Goal: Information Seeking & Learning: Learn about a topic

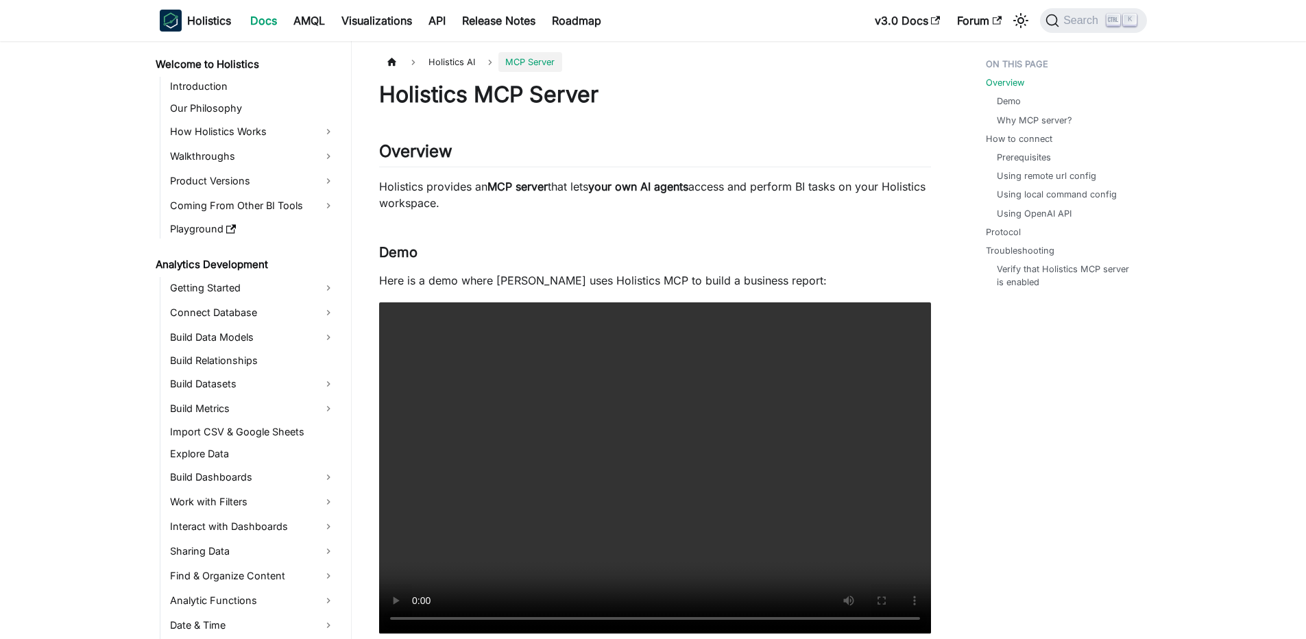
scroll to position [446, 0]
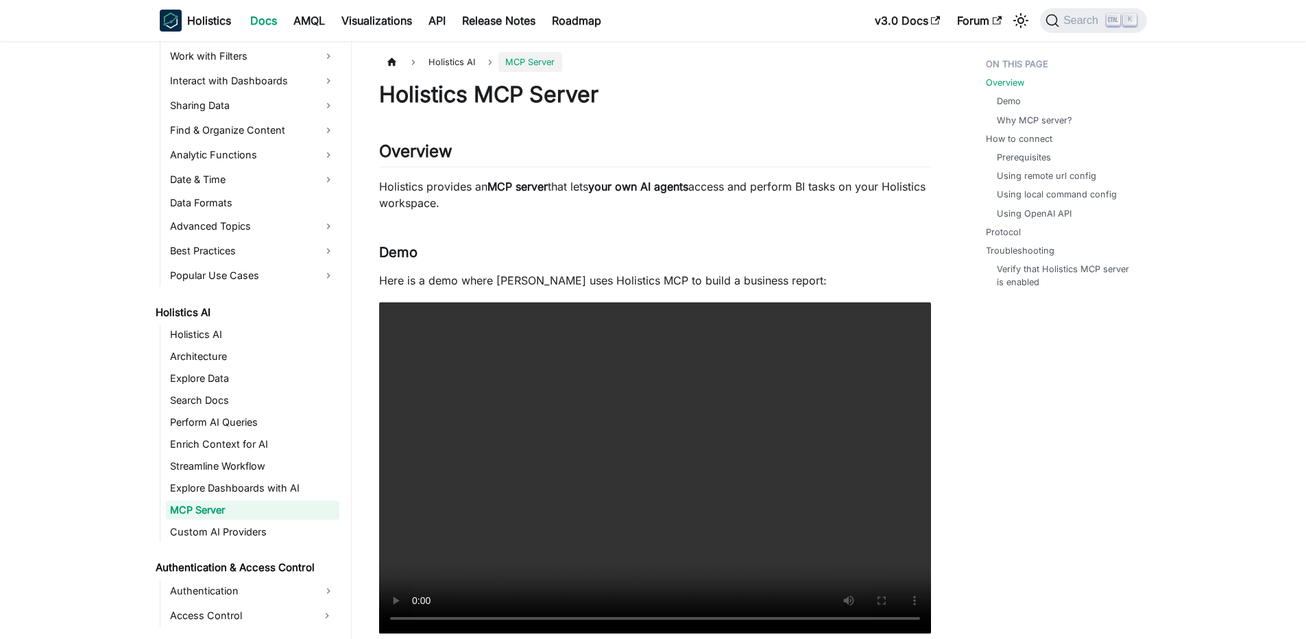
drag, startPoint x: 568, startPoint y: 190, endPoint x: 788, endPoint y: 197, distance: 220.8
click at [788, 197] on p "Holistics provides an MCP server that lets your own AI agents access and perfor…" at bounding box center [655, 194] width 552 height 33
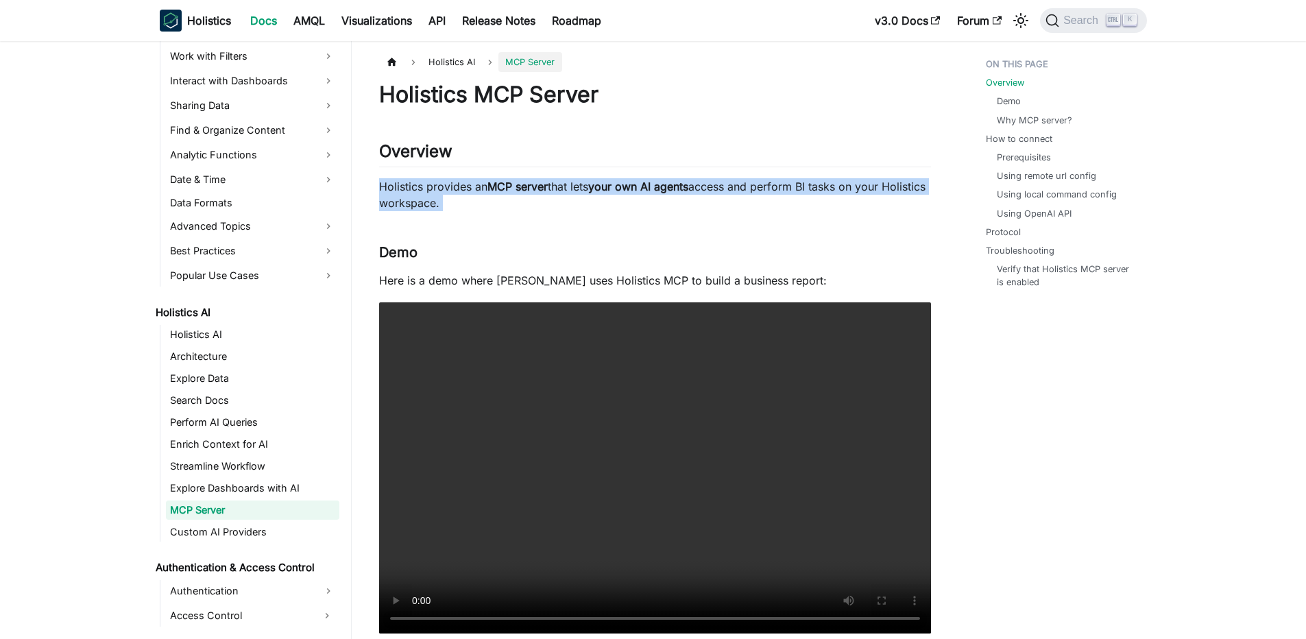
click at [788, 197] on p "Holistics provides an MCP server that lets your own AI agents access and perfor…" at bounding box center [655, 194] width 552 height 33
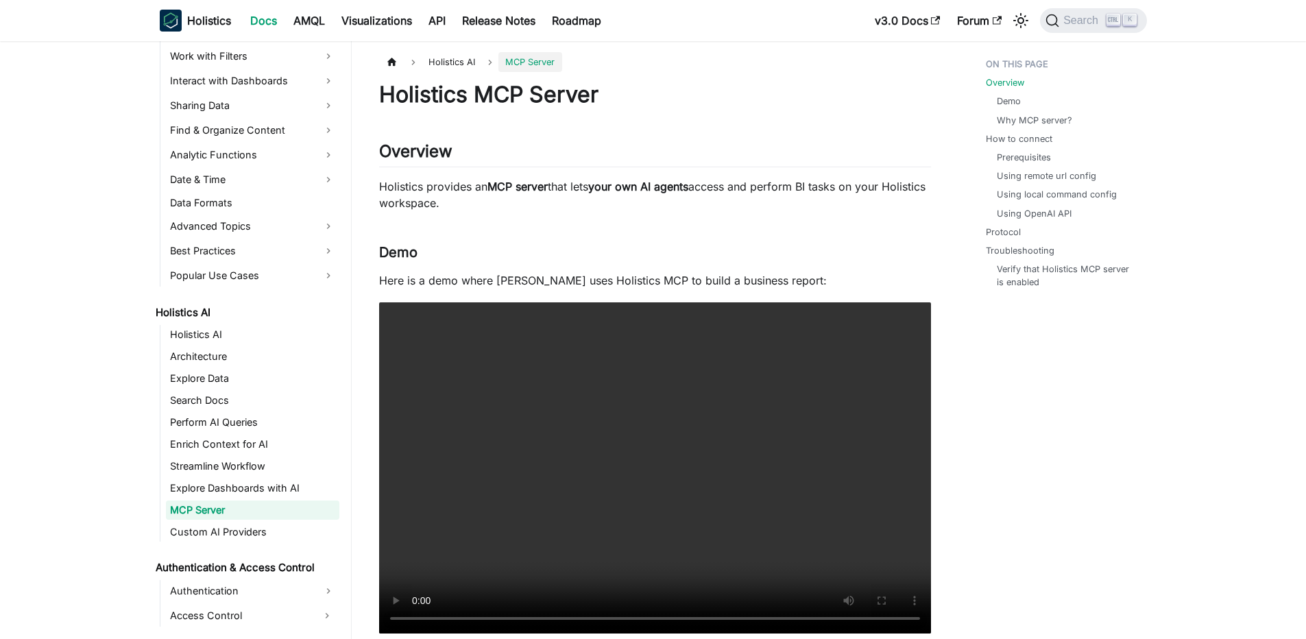
click at [788, 197] on p "Holistics provides an MCP server that lets your own AI agents access and perfor…" at bounding box center [655, 194] width 552 height 33
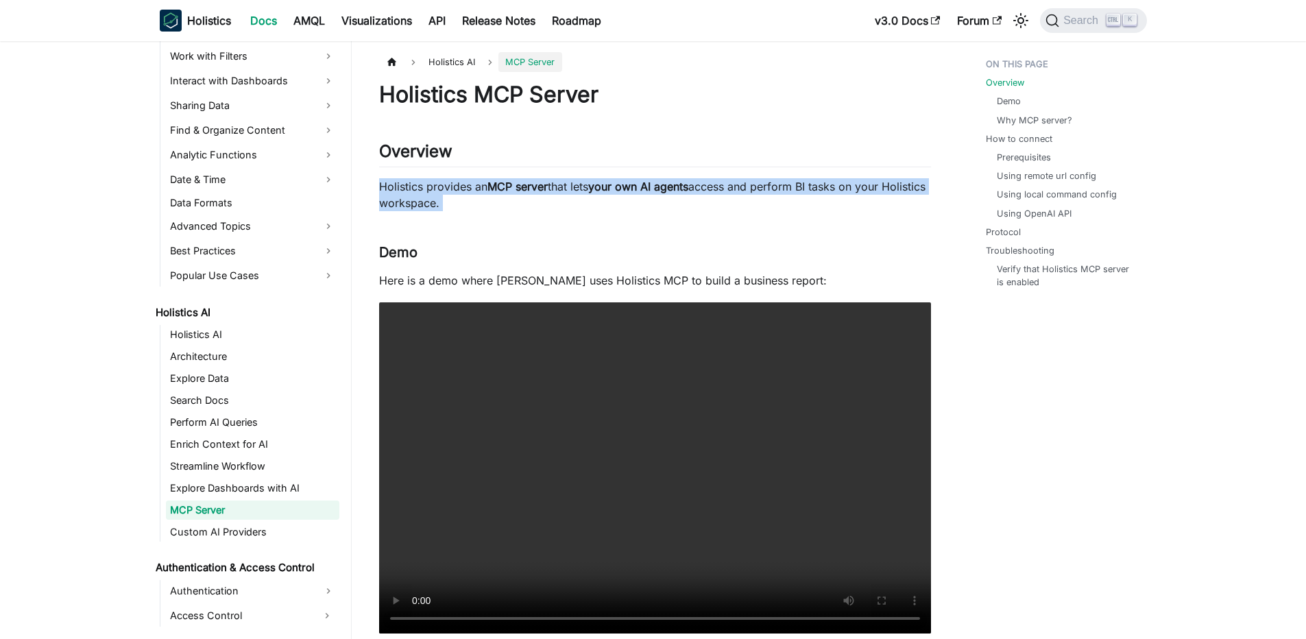
click at [788, 197] on p "Holistics provides an MCP server that lets your own AI agents access and perfor…" at bounding box center [655, 194] width 552 height 33
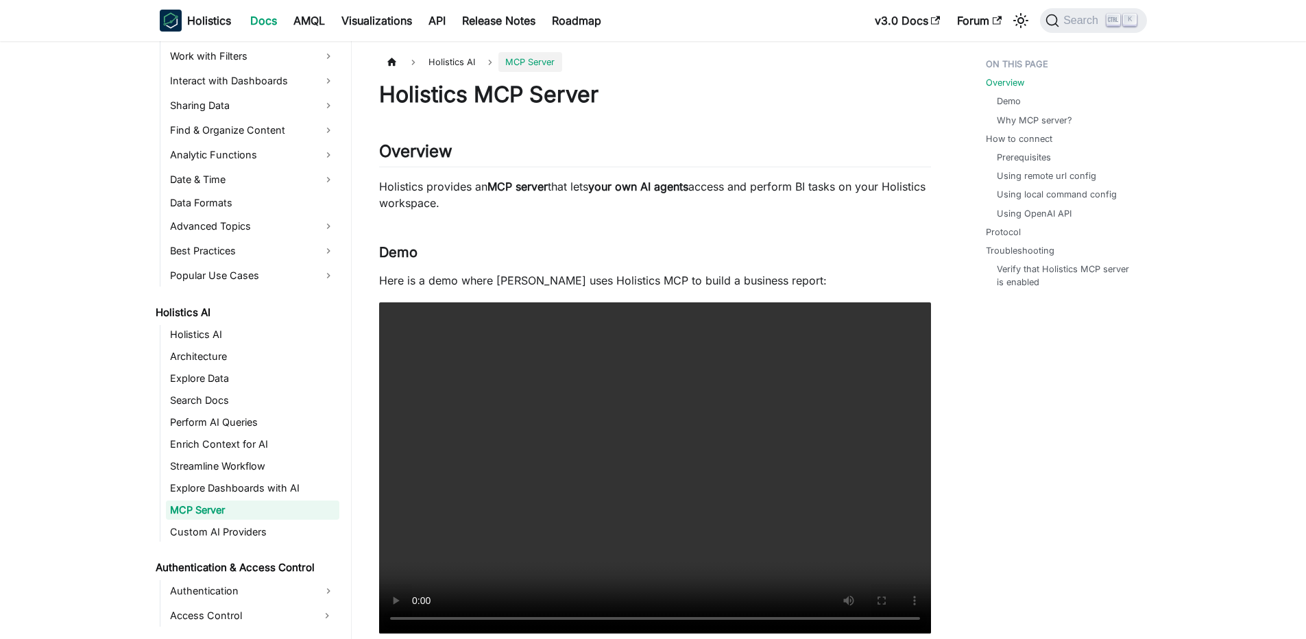
click at [788, 197] on p "Holistics provides an MCP server that lets your own AI agents access and perfor…" at bounding box center [655, 194] width 552 height 33
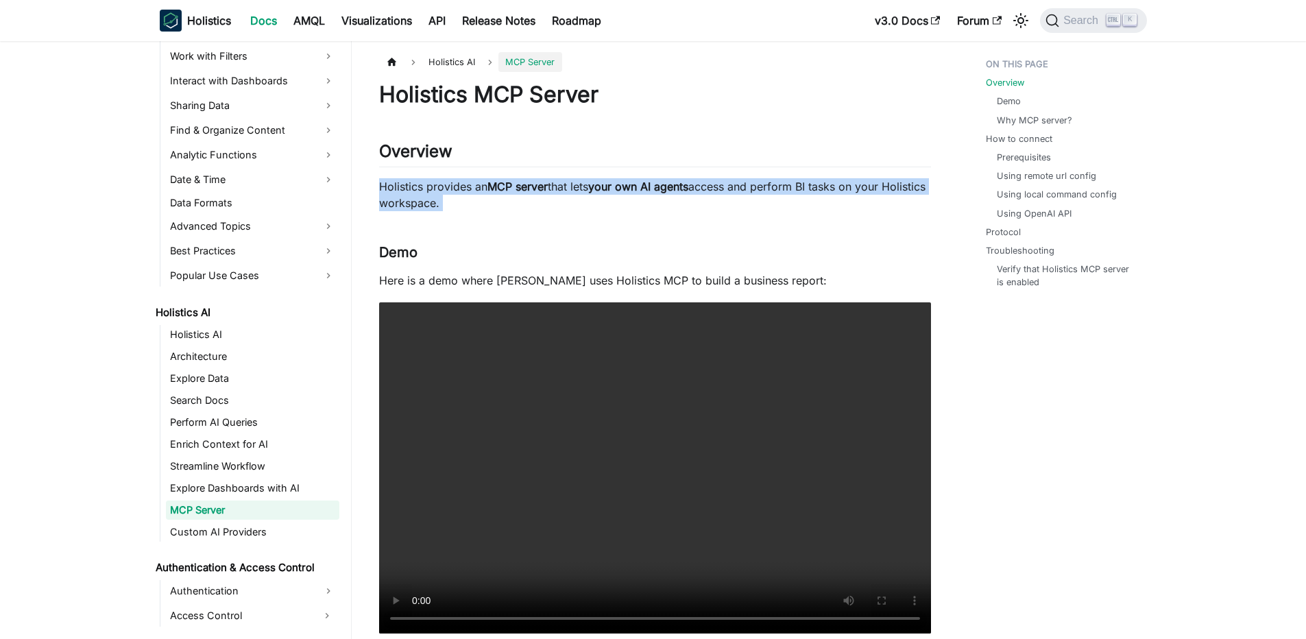
click at [788, 197] on p "Holistics provides an MCP server that lets your own AI agents access and perfor…" at bounding box center [655, 194] width 552 height 33
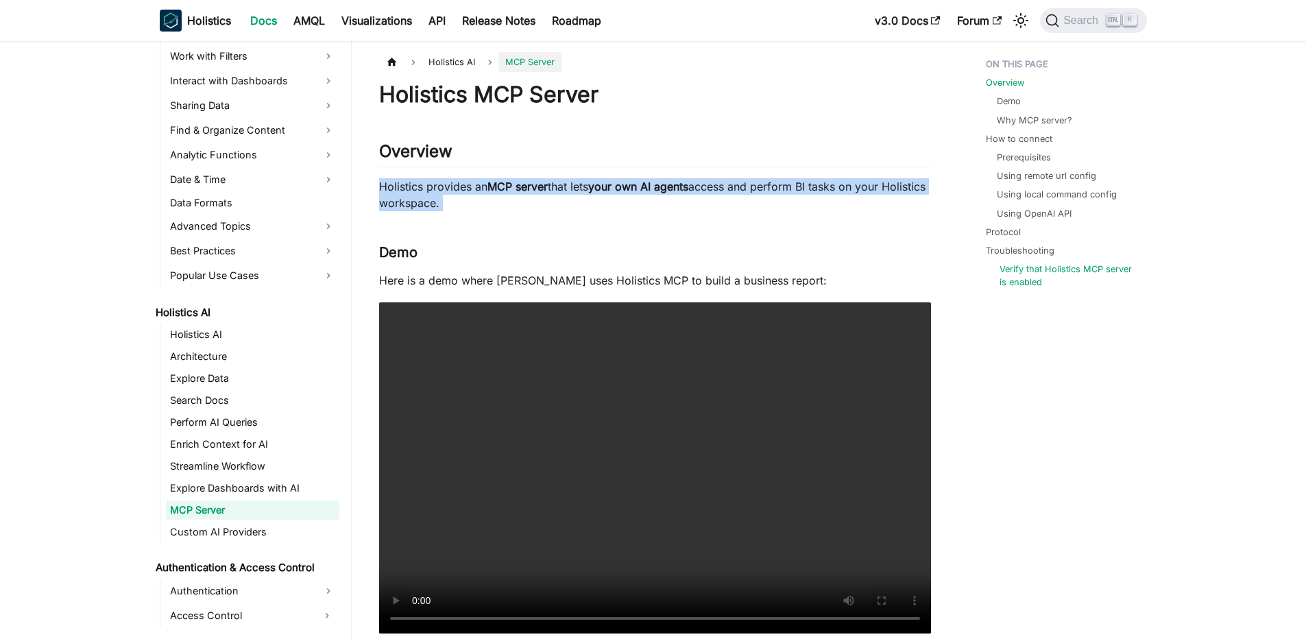
click at [1008, 267] on link "Verify that Holistics MCP server is enabled" at bounding box center [1067, 276] width 136 height 26
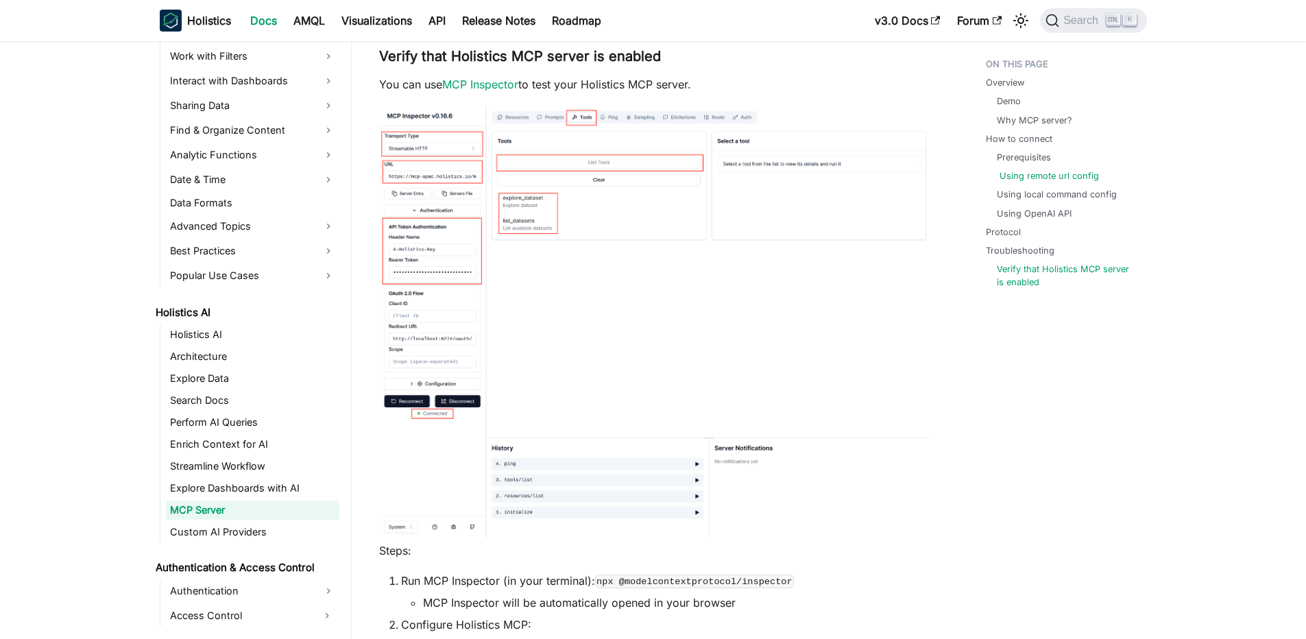
click at [1034, 171] on link "Using remote url config" at bounding box center [1048, 175] width 99 height 13
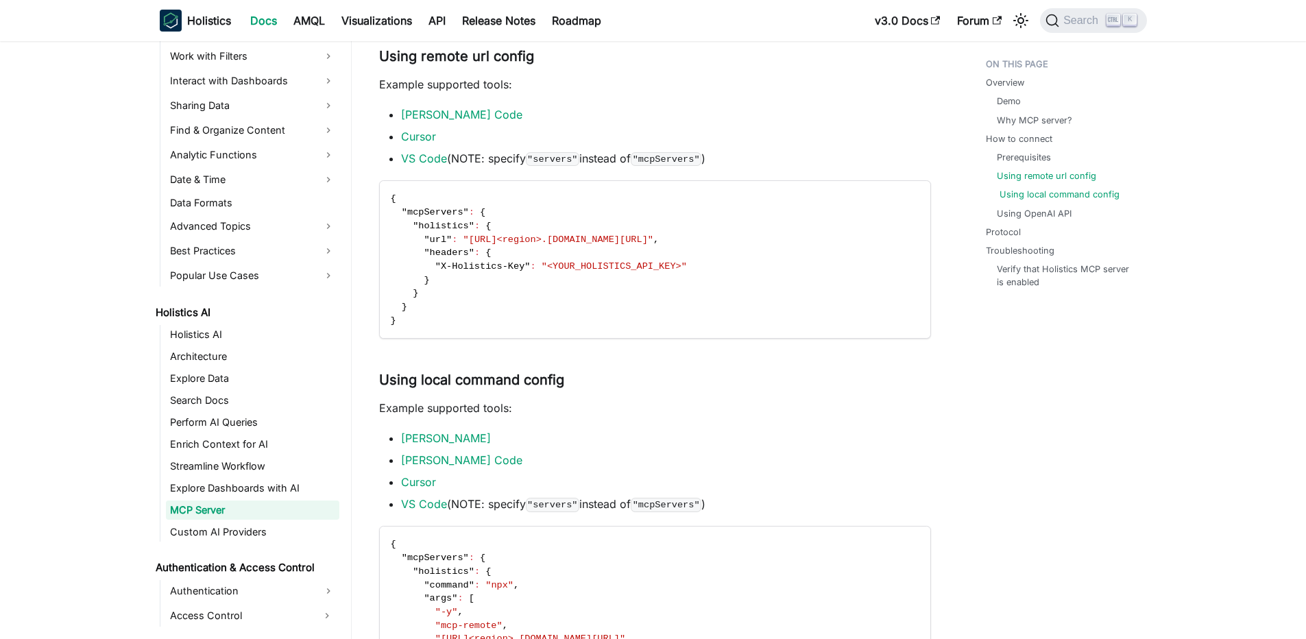
click at [1024, 191] on link "Using local command config" at bounding box center [1059, 194] width 120 height 13
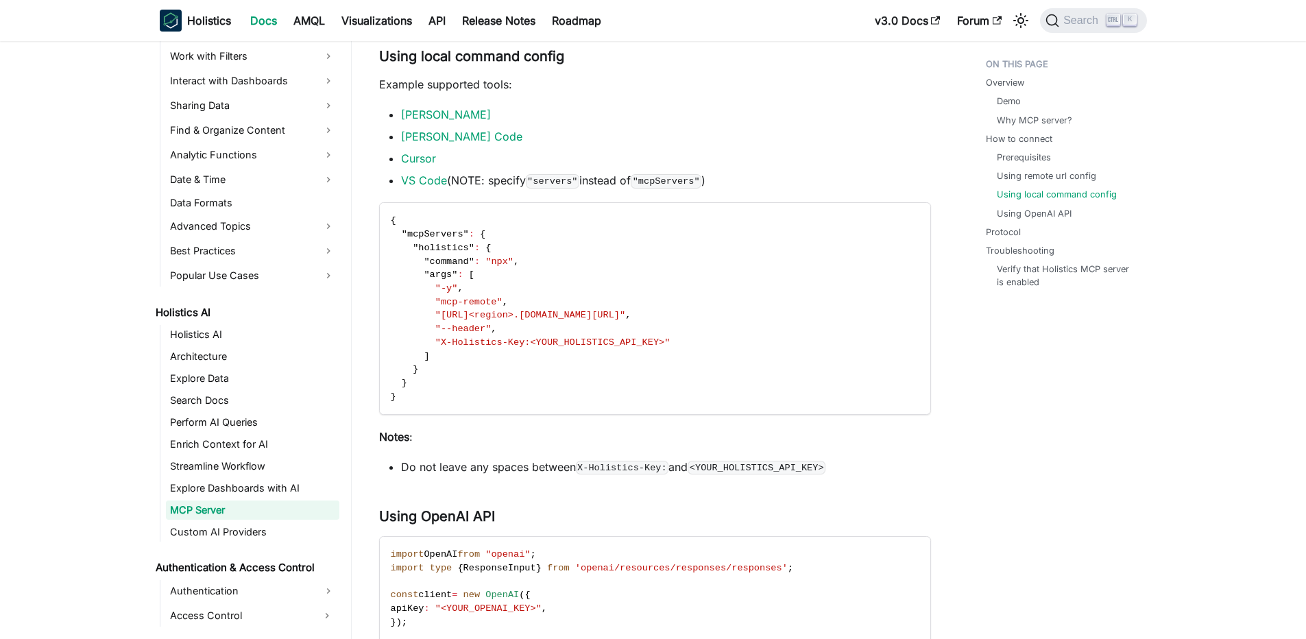
click at [1019, 148] on li "How to connect Prerequisites Using remote url config Using local command config…" at bounding box center [1062, 176] width 153 height 88
click at [1023, 129] on ul "Overview Demo Why MCP server? How to connect Prerequisites Using remote url con…" at bounding box center [1059, 175] width 169 height 247
click at [1028, 118] on link "Why MCP server?" at bounding box center [1036, 120] width 75 height 13
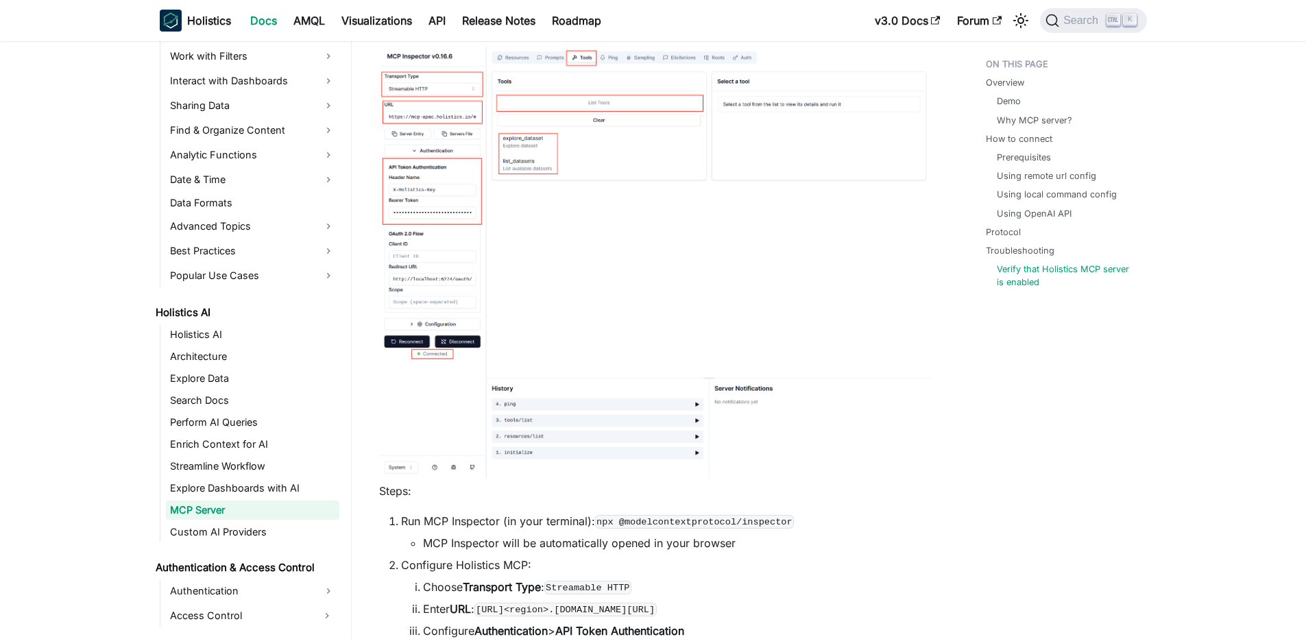
scroll to position [3250, 0]
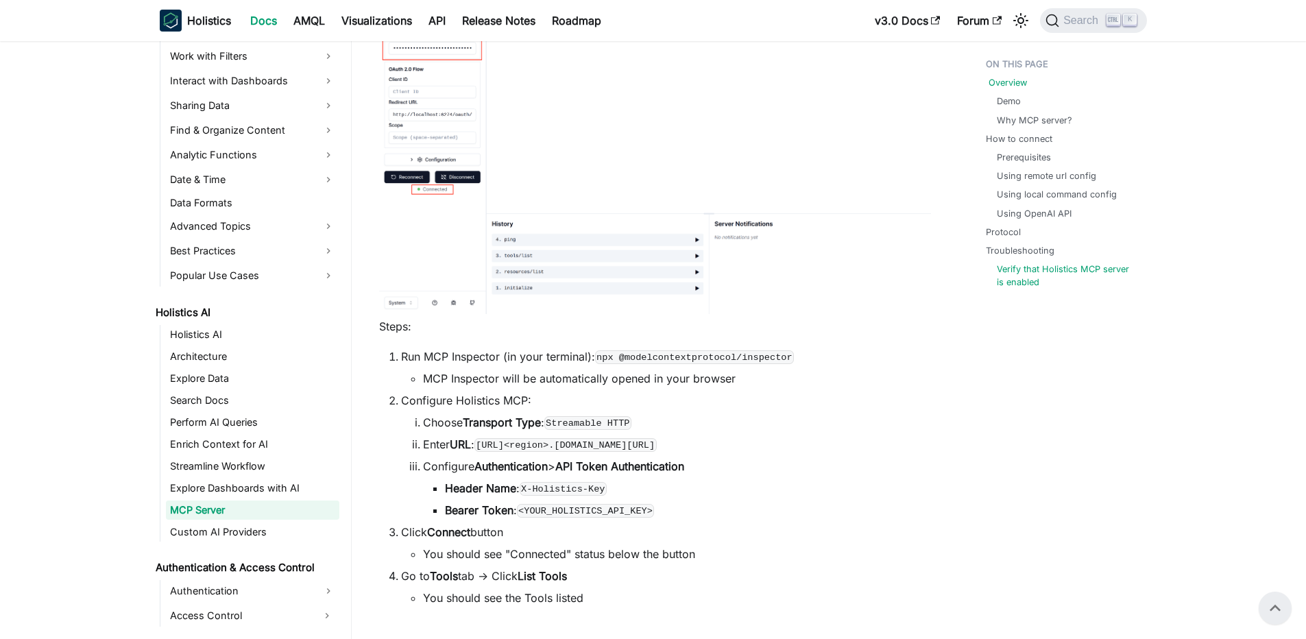
click at [1014, 84] on link "Overview" at bounding box center [1007, 82] width 38 height 13
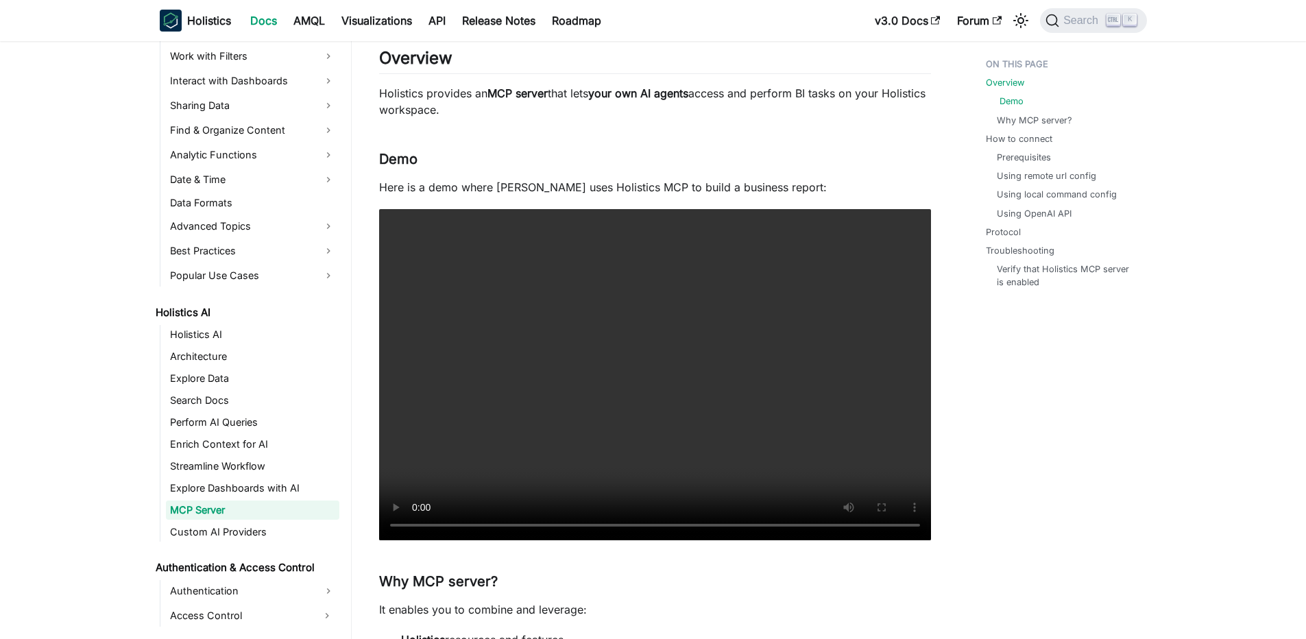
click at [1010, 99] on link "Demo" at bounding box center [1011, 101] width 24 height 13
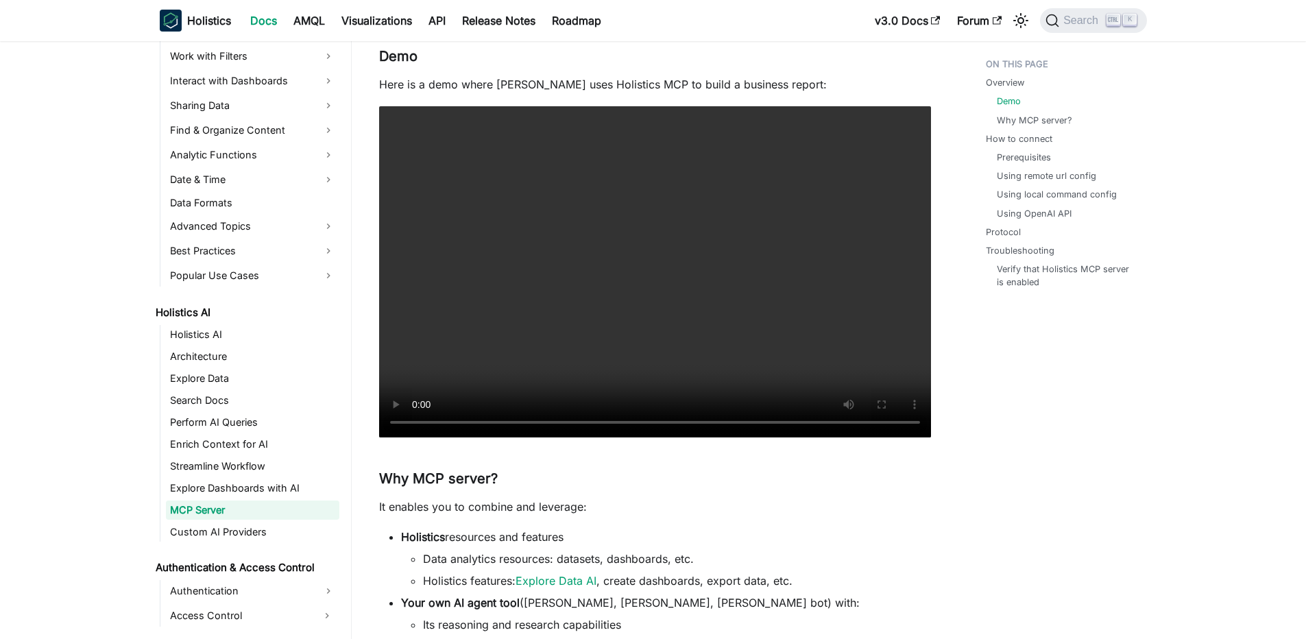
click at [1012, 127] on ul "Overview Demo Why MCP server? How to connect Prerequisites Using remote url con…" at bounding box center [1059, 175] width 169 height 247
click at [1019, 122] on link "Why MCP server?" at bounding box center [1036, 120] width 75 height 13
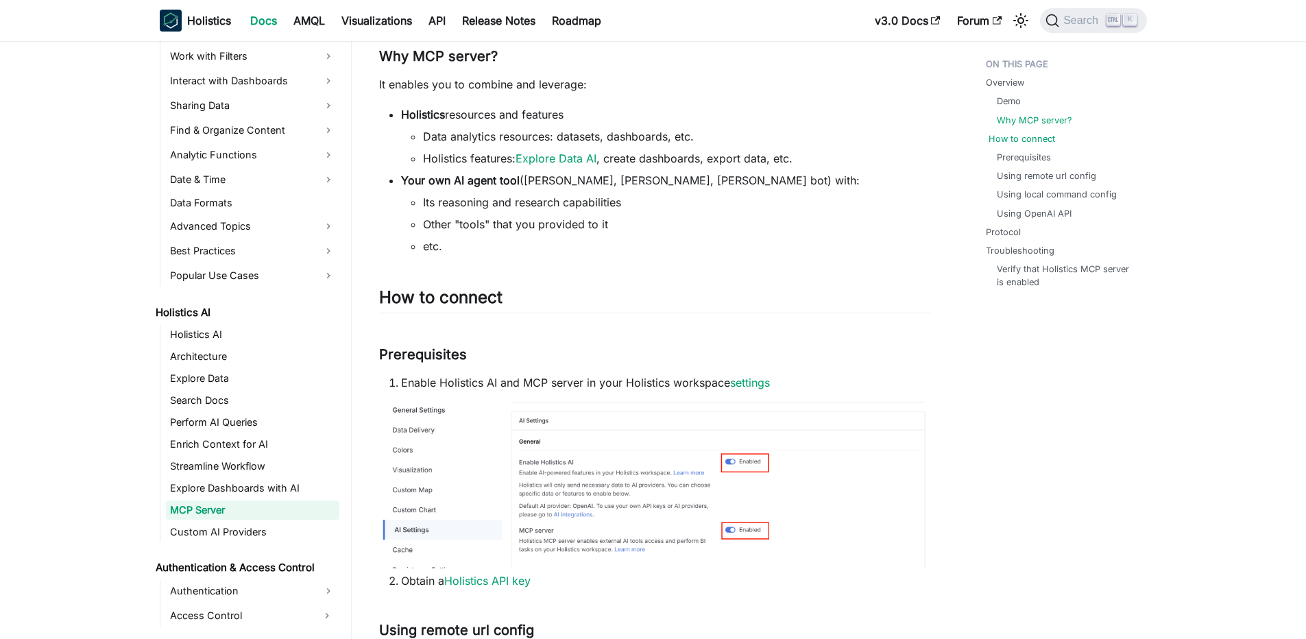
click at [1012, 134] on link "How to connect" at bounding box center [1021, 138] width 66 height 13
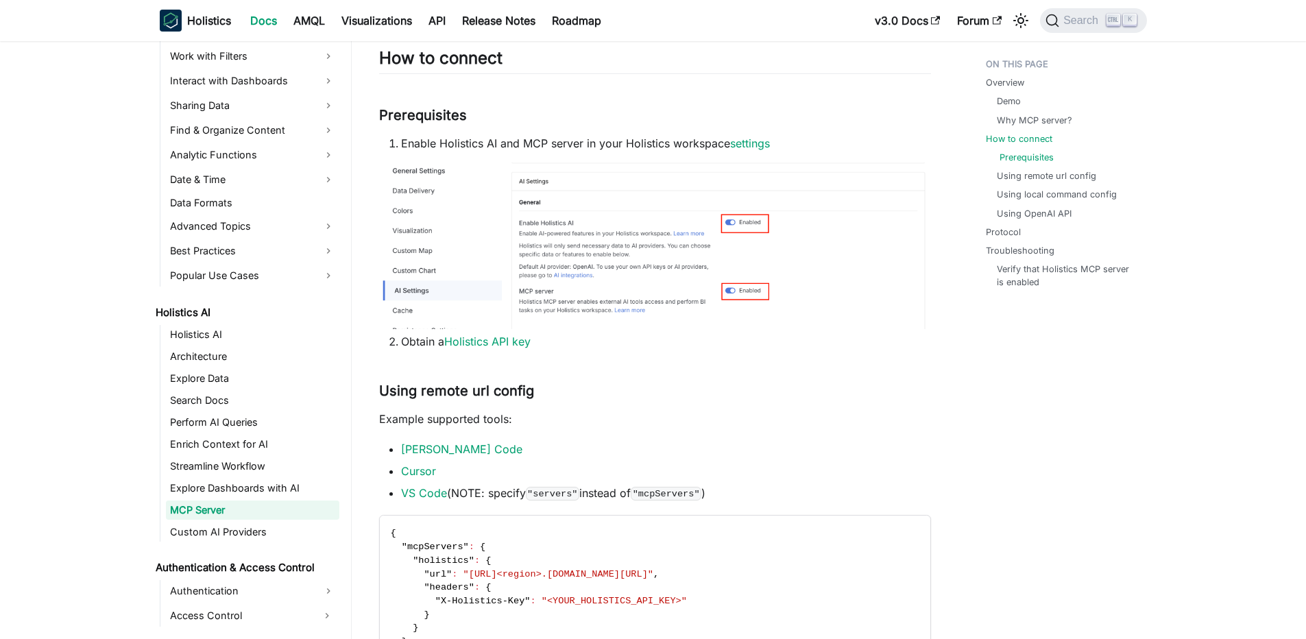
click at [1008, 156] on link "Prerequisites" at bounding box center [1026, 157] width 54 height 13
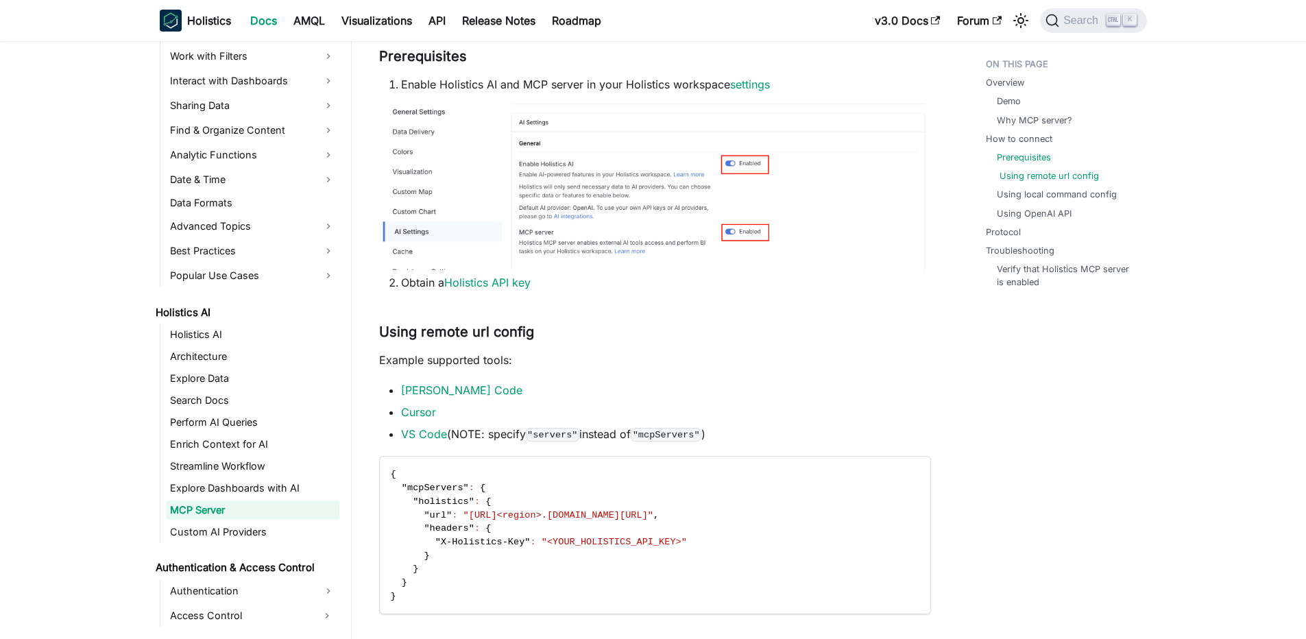
click at [1014, 173] on link "Using remote url config" at bounding box center [1048, 175] width 99 height 13
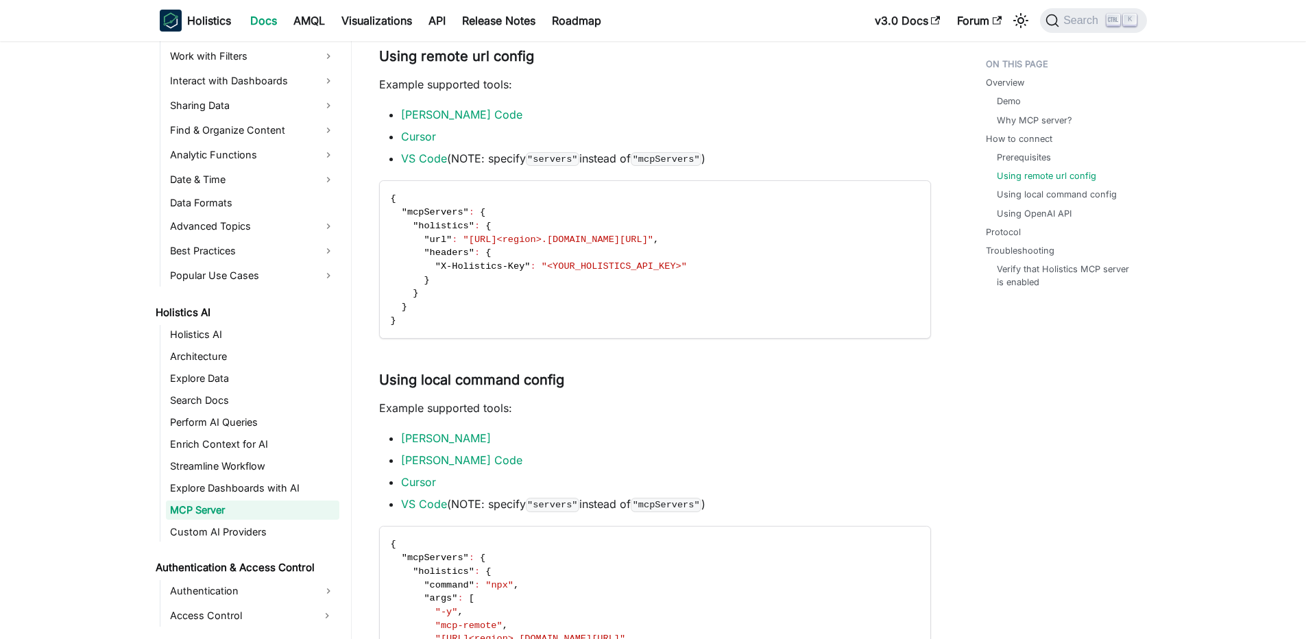
click at [1025, 202] on ul "Prerequisites Using remote url config Using local command config Using OpenAI A…" at bounding box center [1062, 185] width 153 height 69
click at [1022, 191] on link "Using local command config" at bounding box center [1059, 194] width 120 height 13
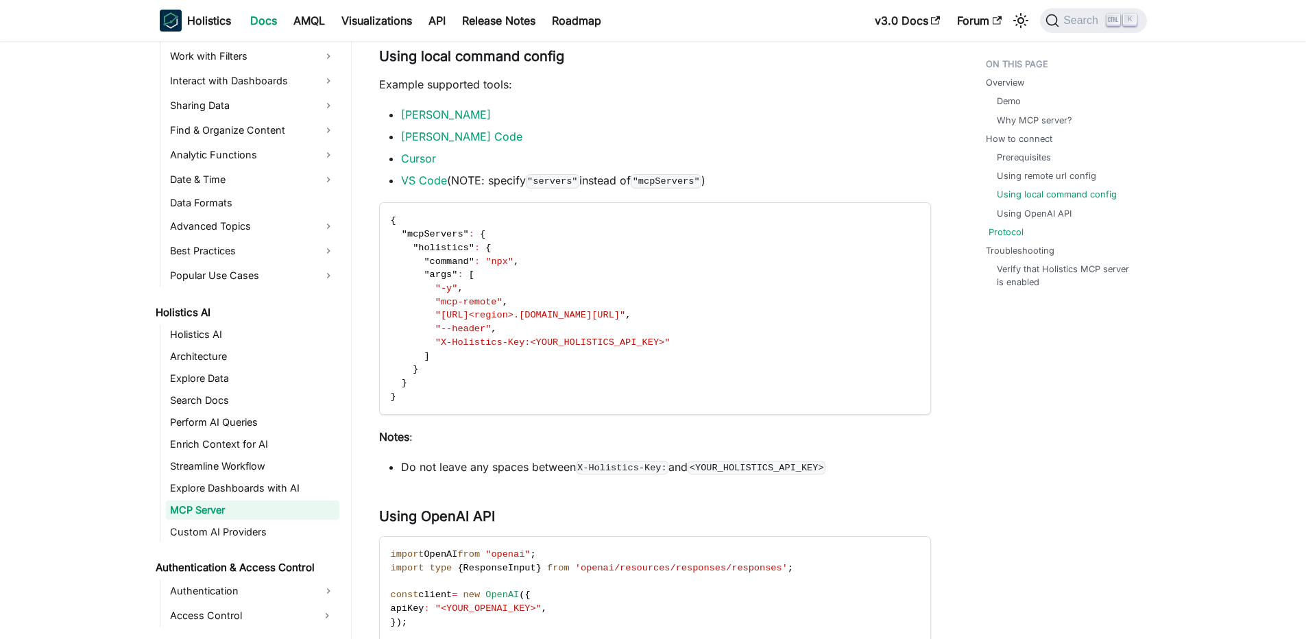
click at [1006, 228] on link "Protocol" at bounding box center [1005, 232] width 35 height 13
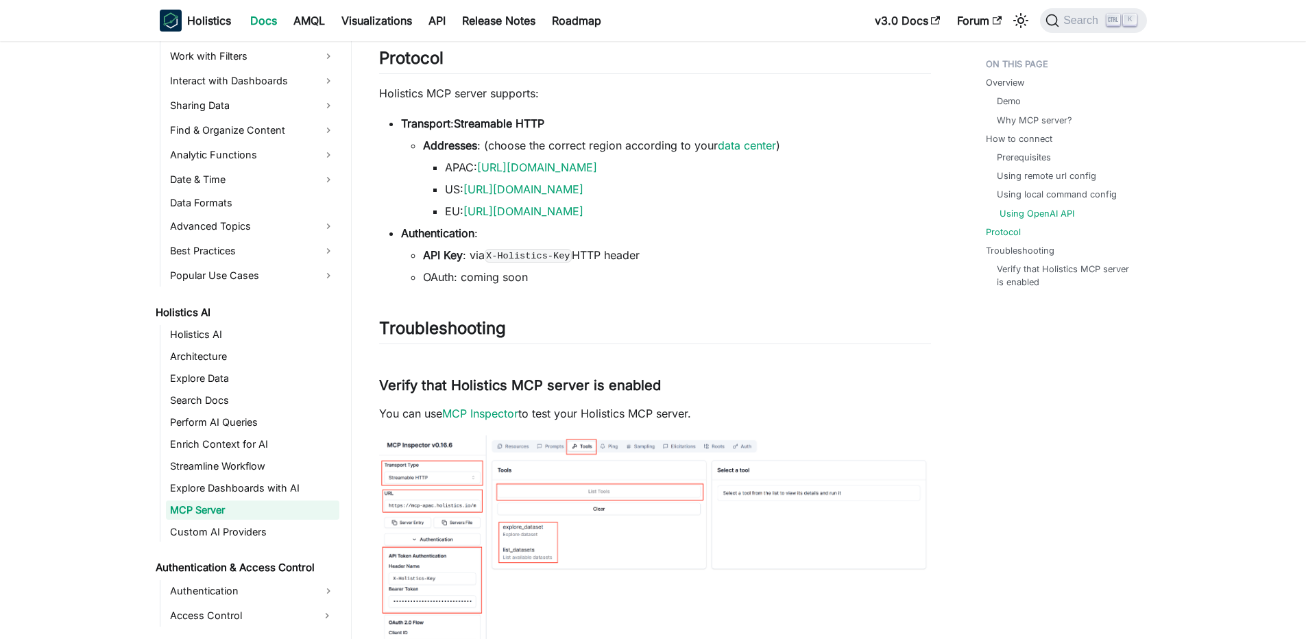
click at [1014, 210] on link "Using OpenAI API" at bounding box center [1036, 213] width 75 height 13
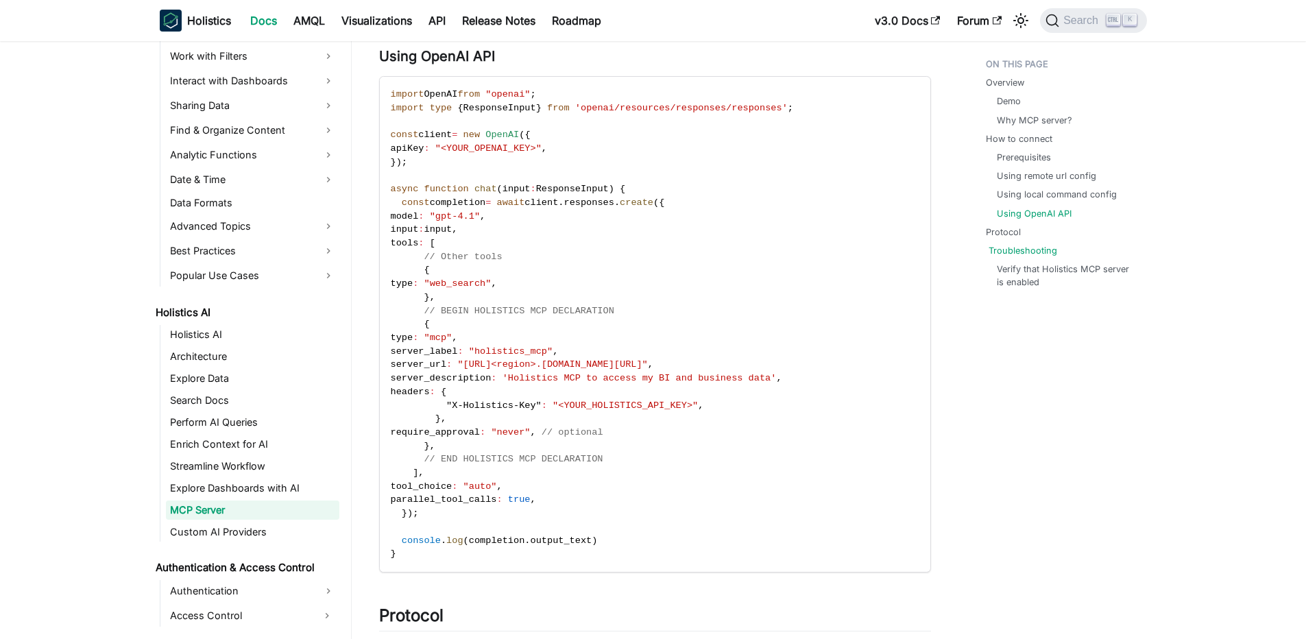
click at [999, 245] on link "Troubleshooting" at bounding box center [1022, 250] width 69 height 13
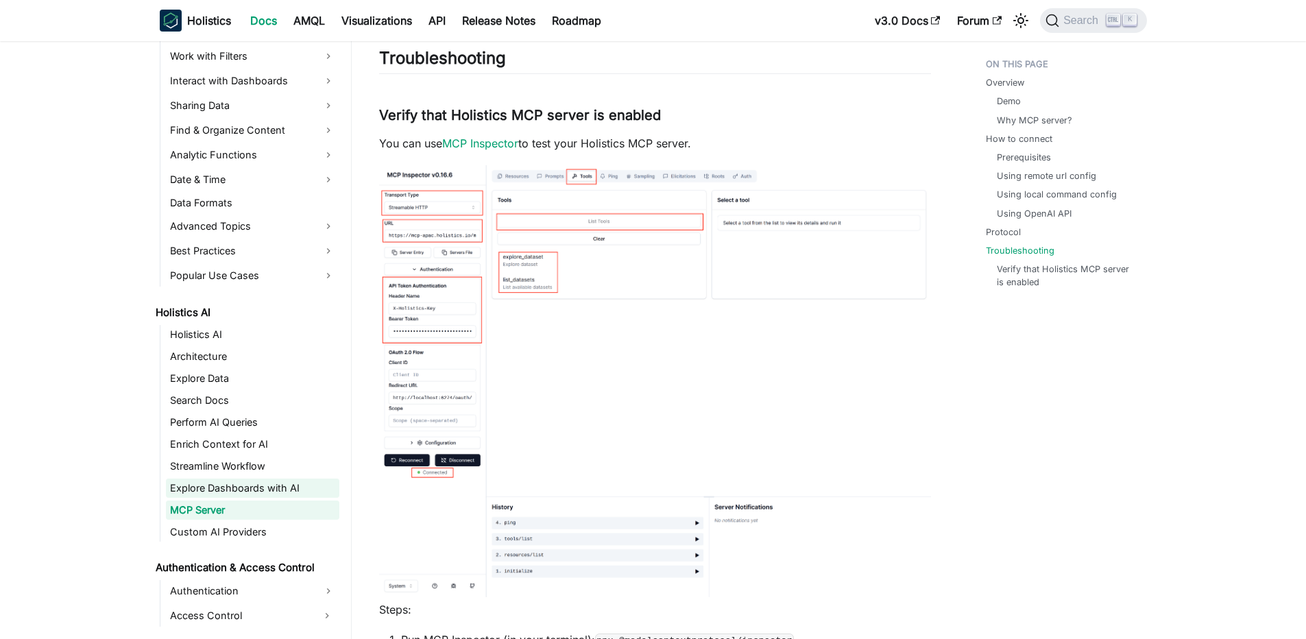
click at [257, 485] on link "Explore Dashboards with AI" at bounding box center [252, 487] width 173 height 19
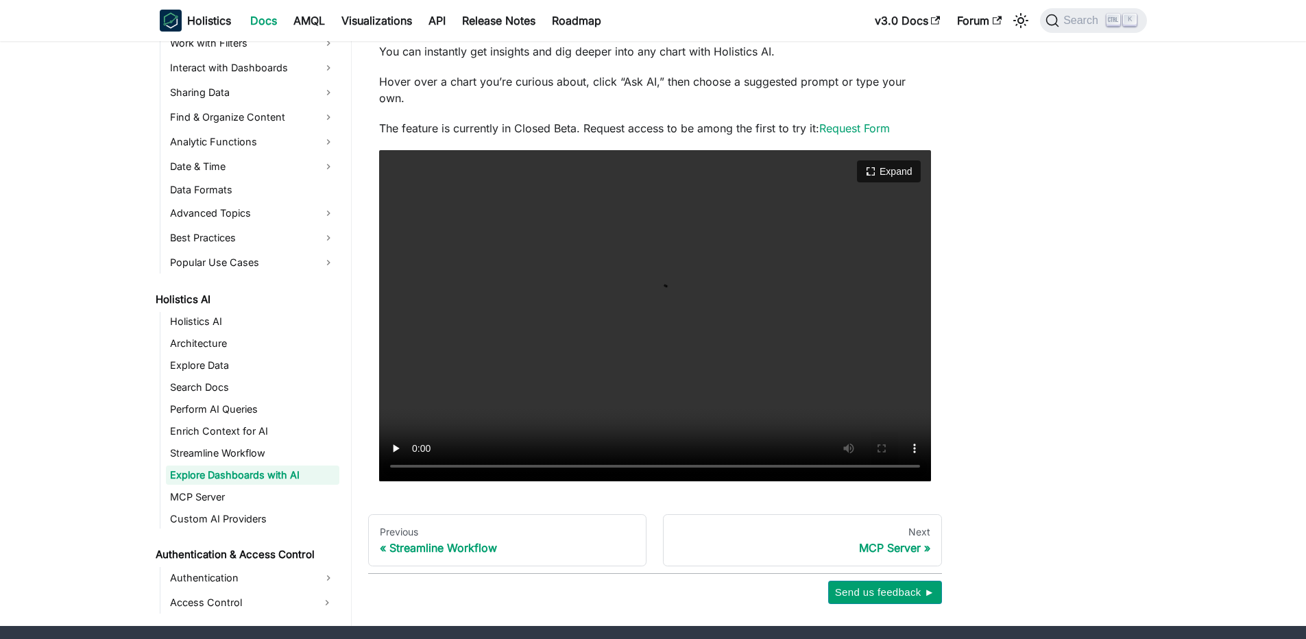
scroll to position [113, 0]
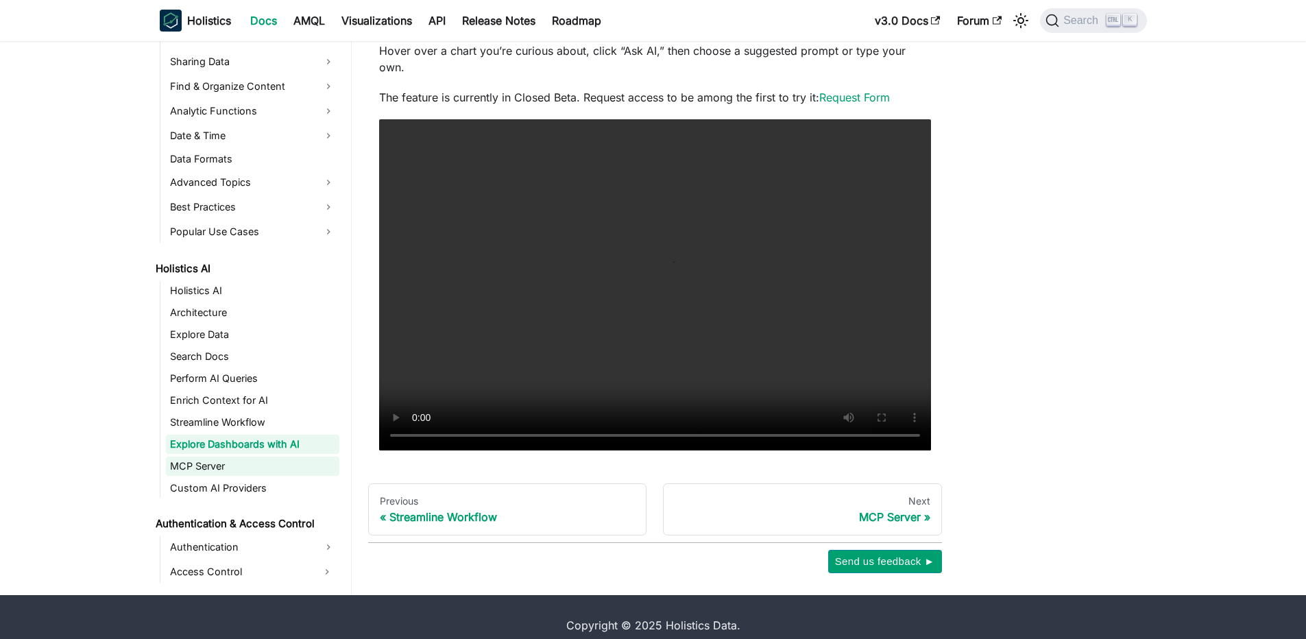
click at [242, 457] on link "MCP Server" at bounding box center [252, 466] width 173 height 19
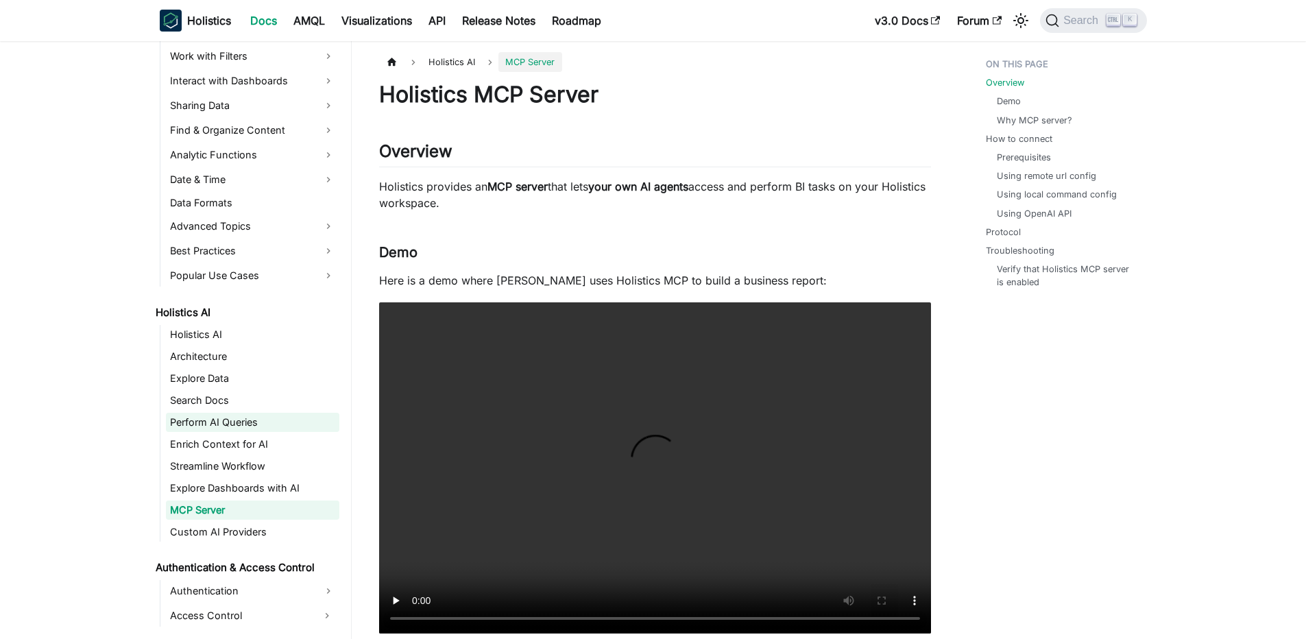
click at [239, 413] on link "Perform AI Queries" at bounding box center [252, 422] width 173 height 19
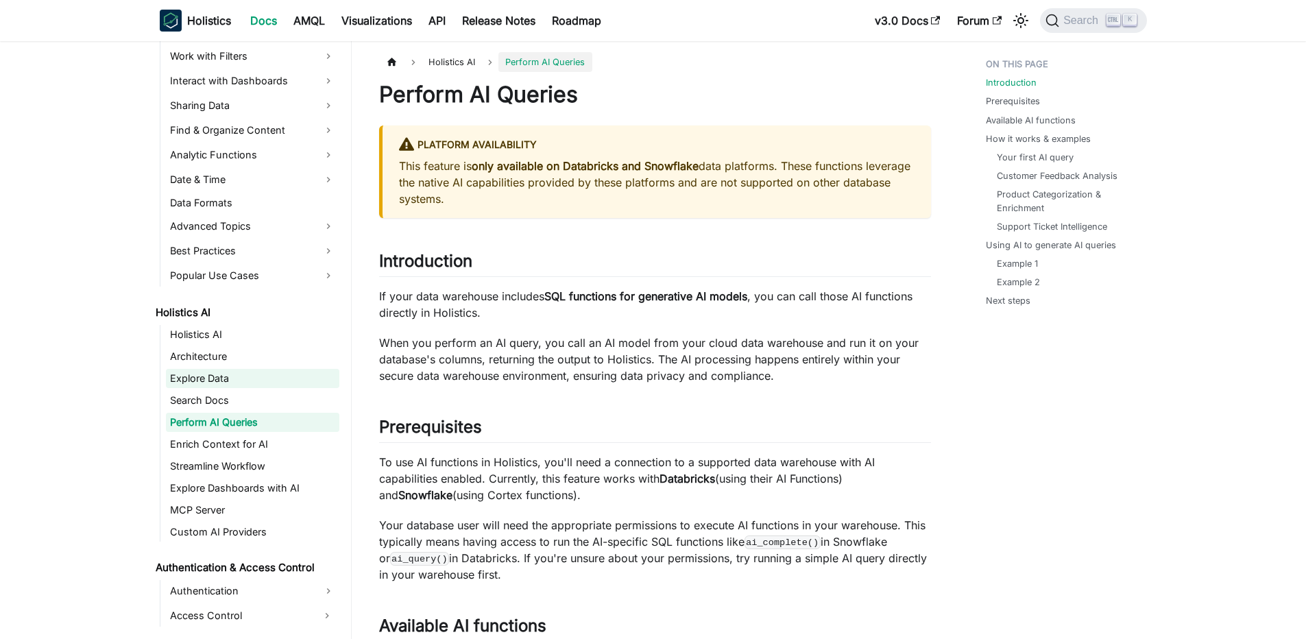
click at [257, 383] on link "Explore Data" at bounding box center [252, 378] width 173 height 19
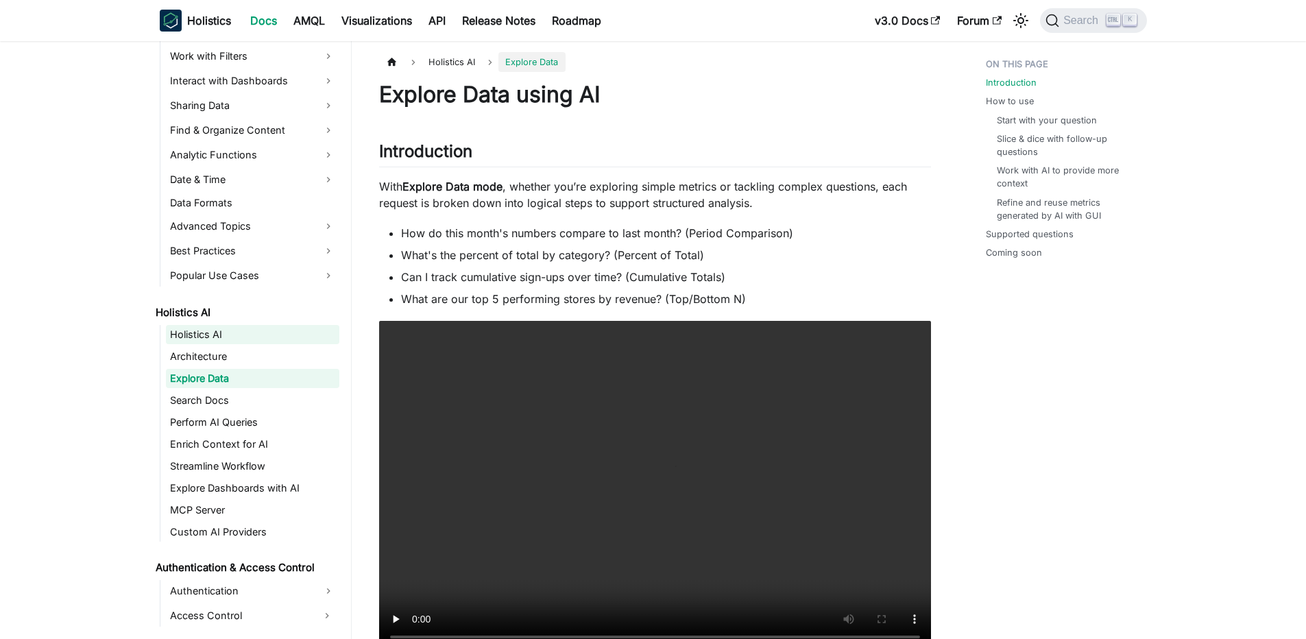
click at [270, 339] on link "Holistics AI" at bounding box center [252, 334] width 173 height 19
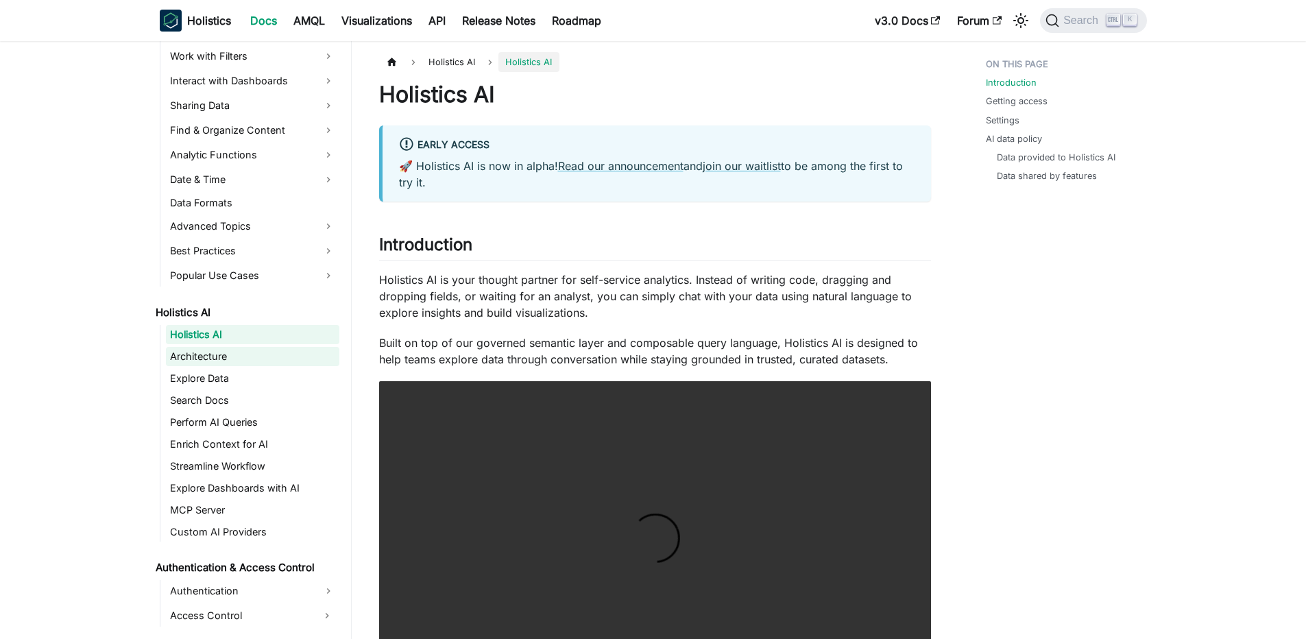
click at [265, 352] on link "Architecture" at bounding box center [252, 356] width 173 height 19
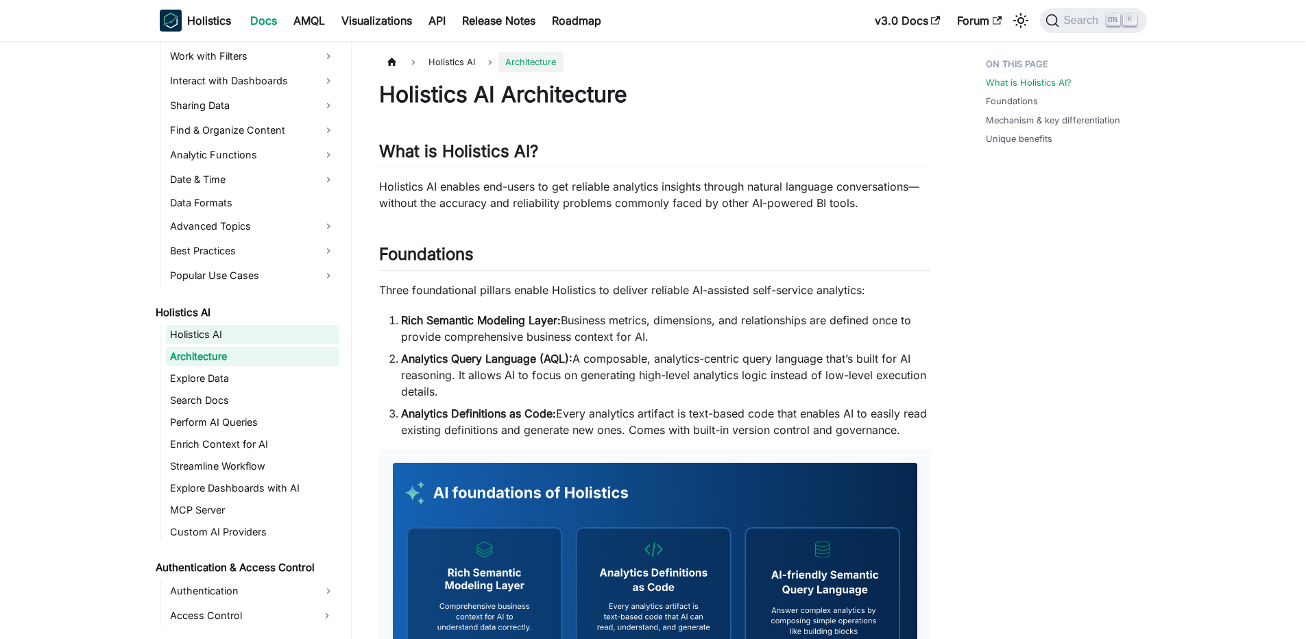
click at [276, 328] on link "Holistics AI" at bounding box center [252, 334] width 173 height 19
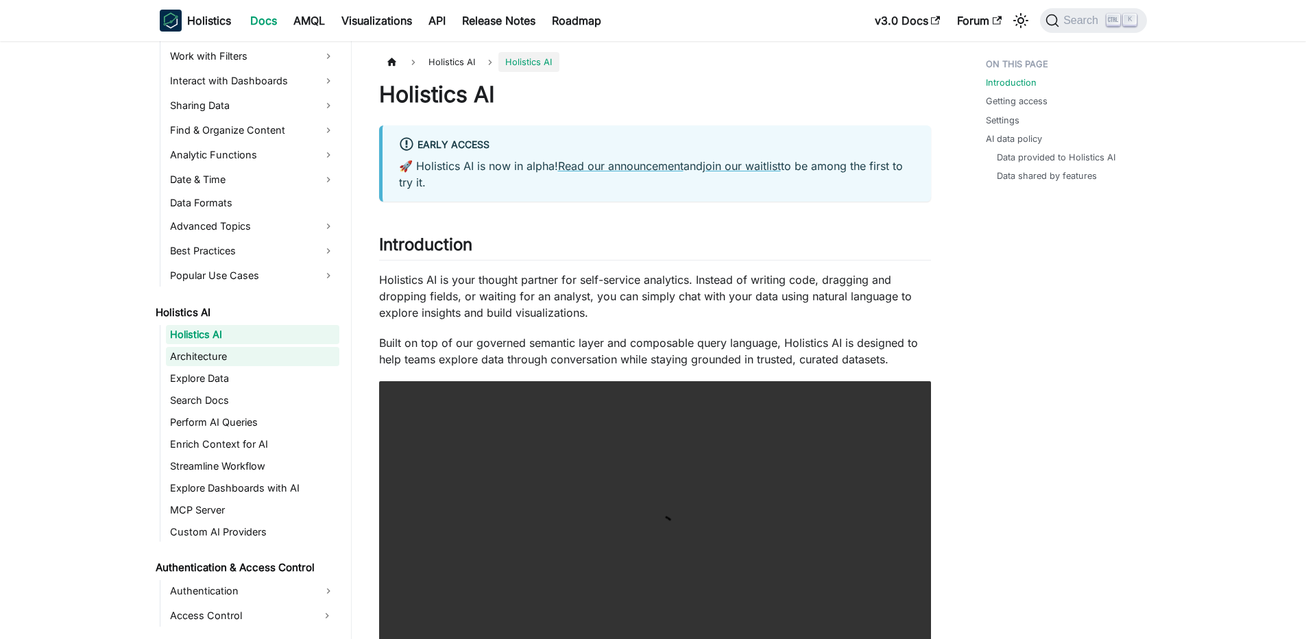
click at [269, 350] on link "Architecture" at bounding box center [252, 356] width 173 height 19
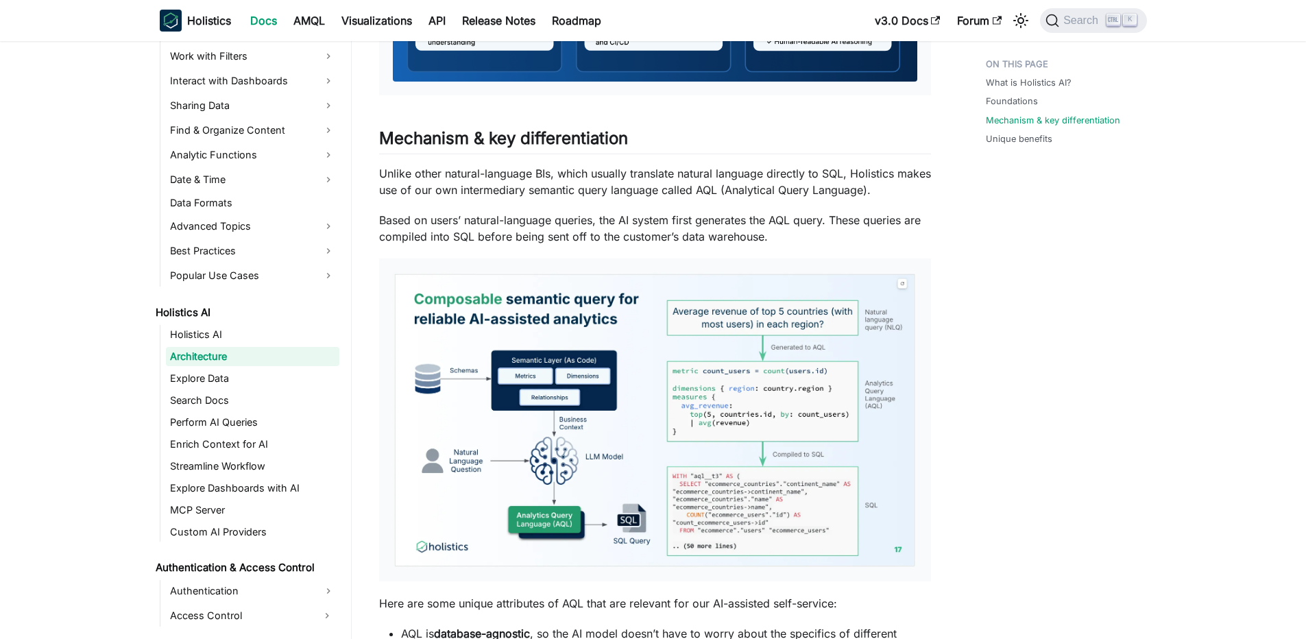
scroll to position [821, 0]
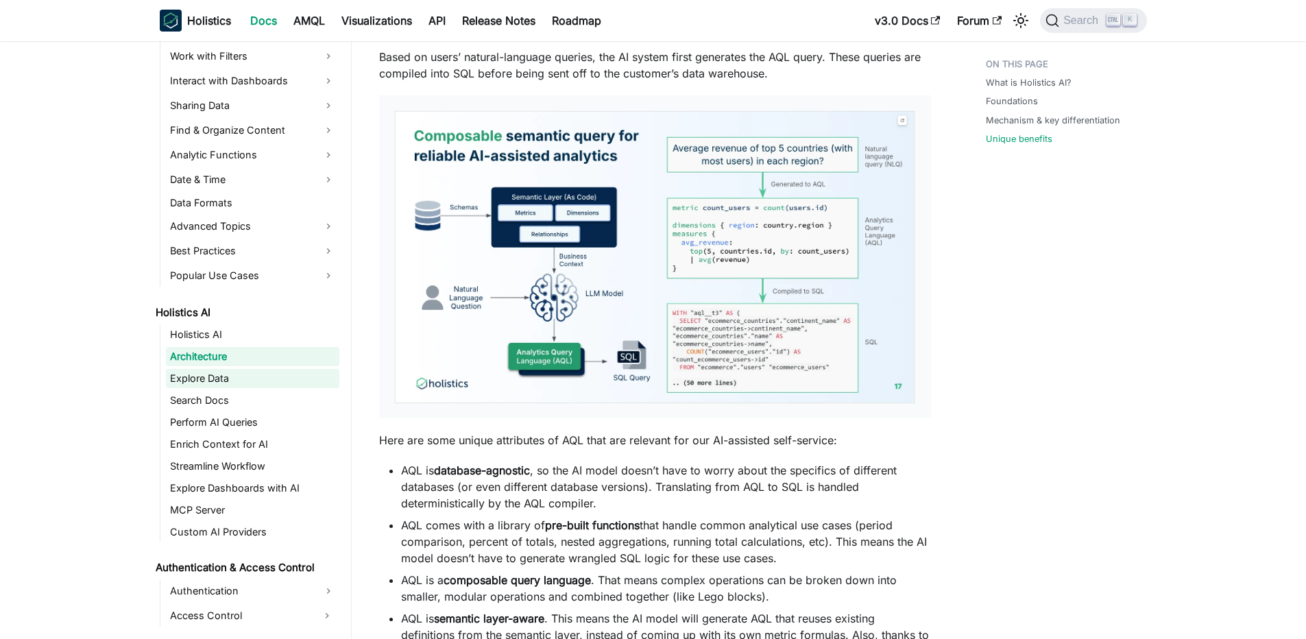
click at [247, 369] on link "Explore Data" at bounding box center [252, 378] width 173 height 19
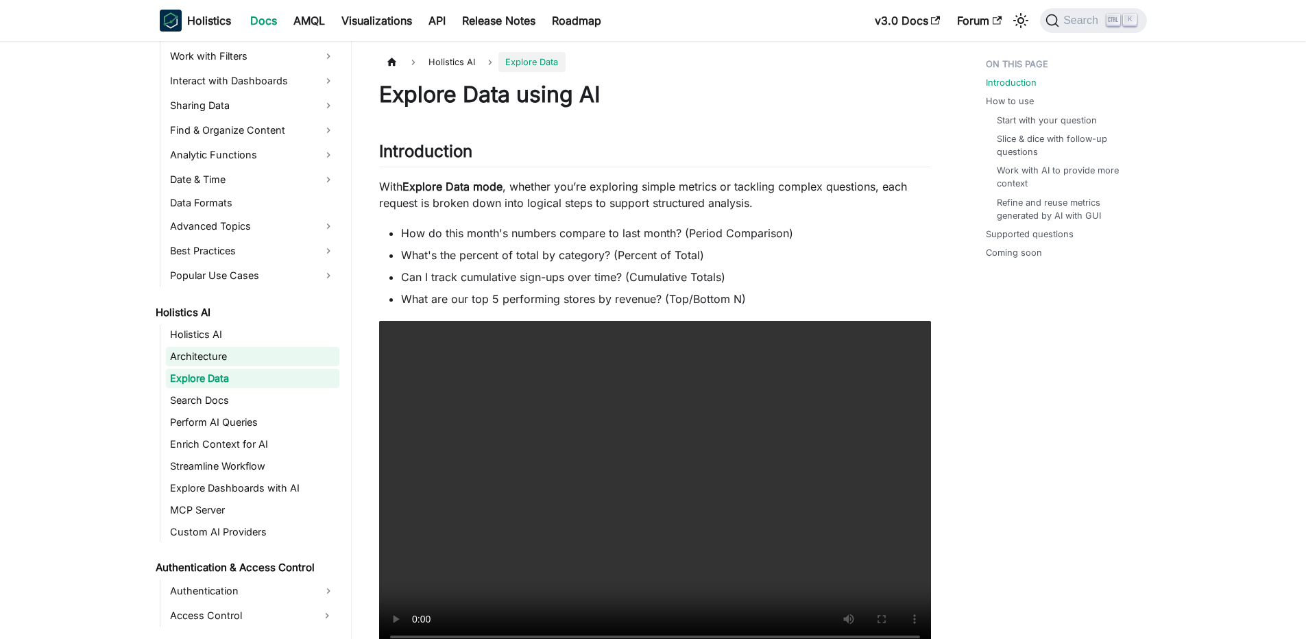
click at [236, 356] on link "Architecture" at bounding box center [252, 356] width 173 height 19
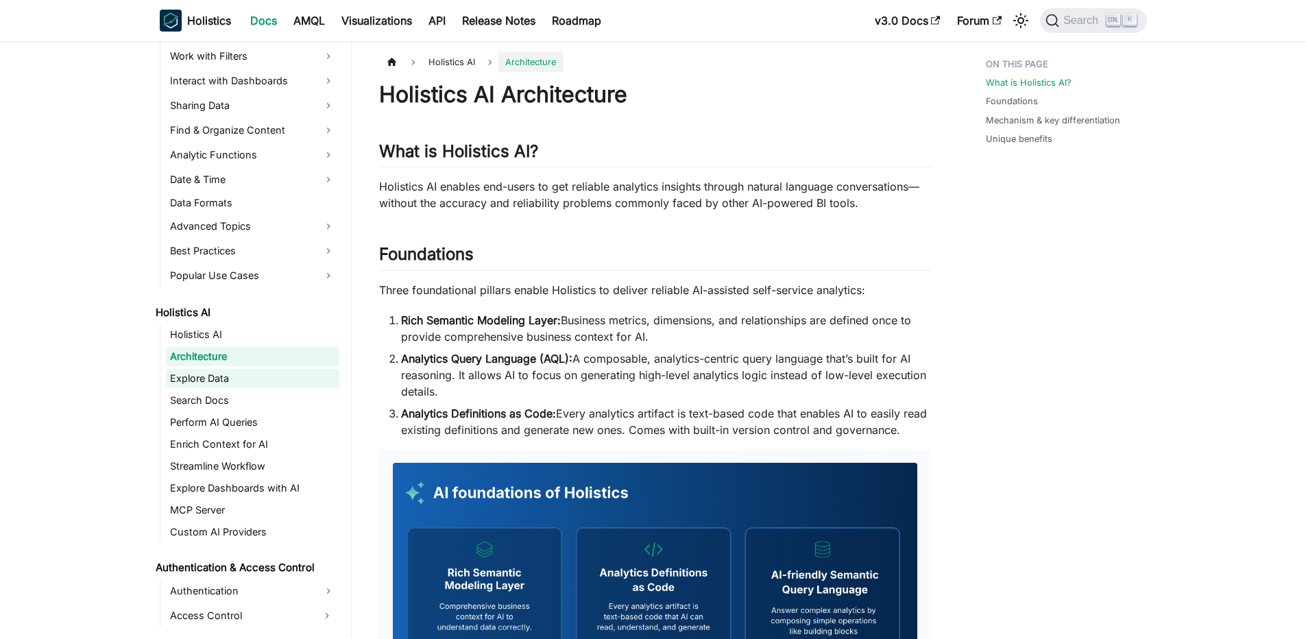
click at [235, 379] on link "Explore Data" at bounding box center [252, 378] width 173 height 19
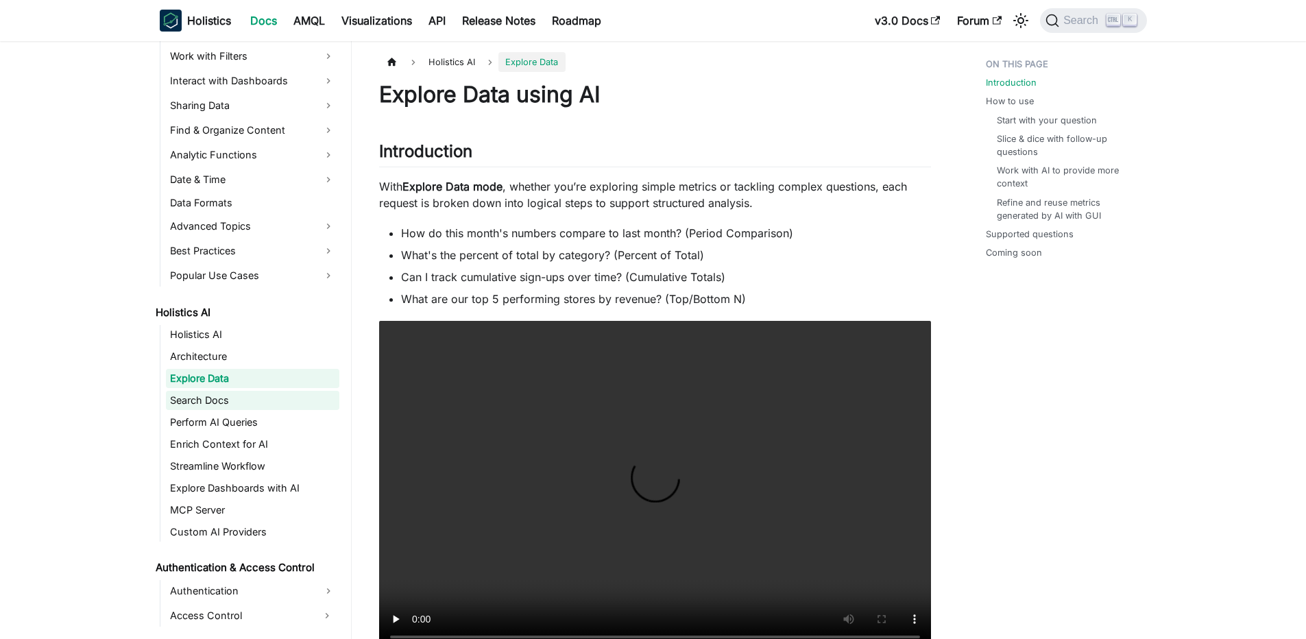
click at [234, 398] on link "Search Docs" at bounding box center [252, 400] width 173 height 19
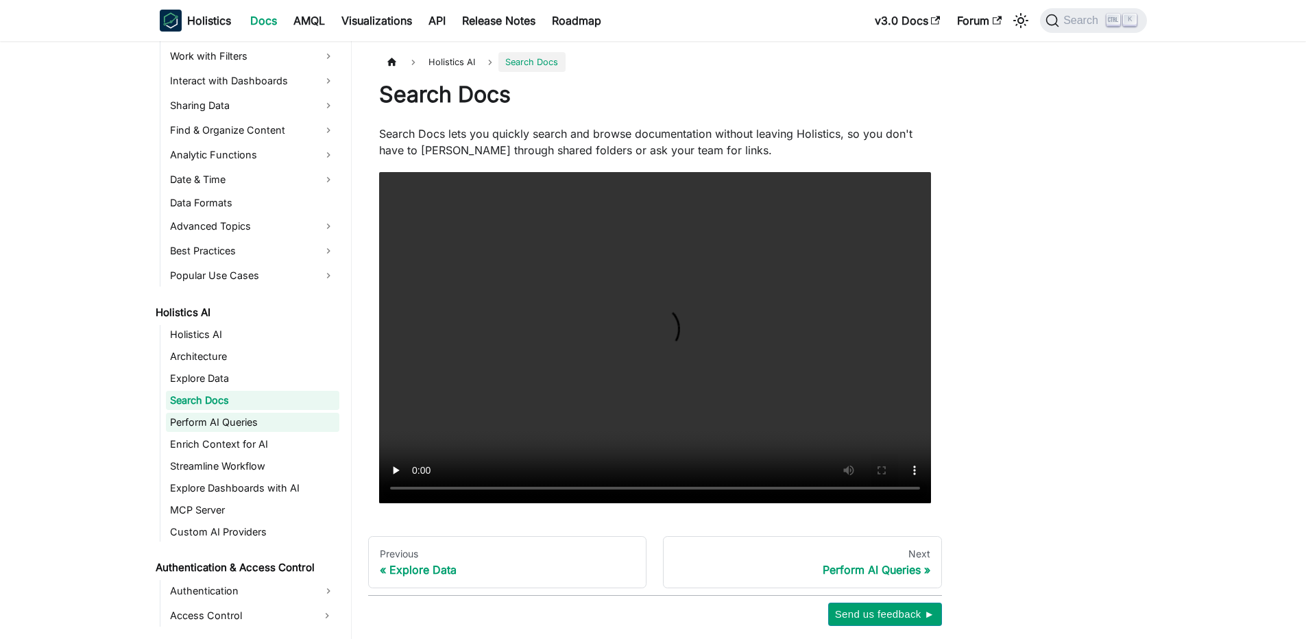
click at [232, 427] on link "Perform AI Queries" at bounding box center [252, 422] width 173 height 19
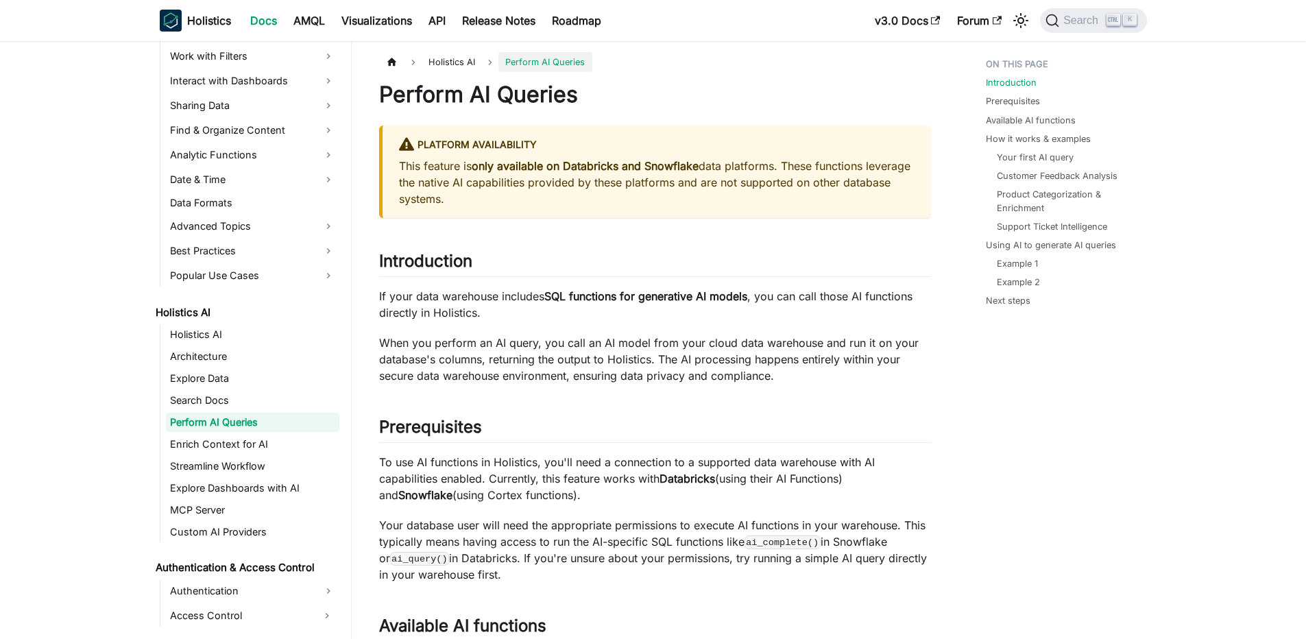
scroll to position [528, 0]
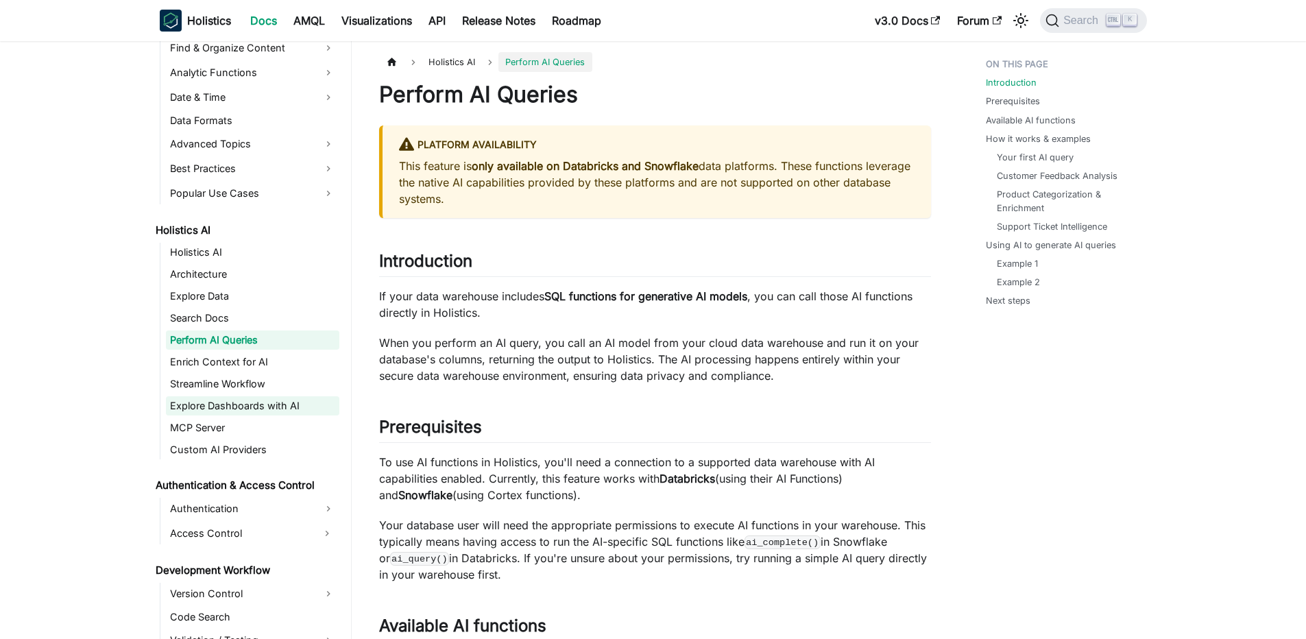
click at [243, 403] on link "Explore Dashboards with AI" at bounding box center [252, 405] width 173 height 19
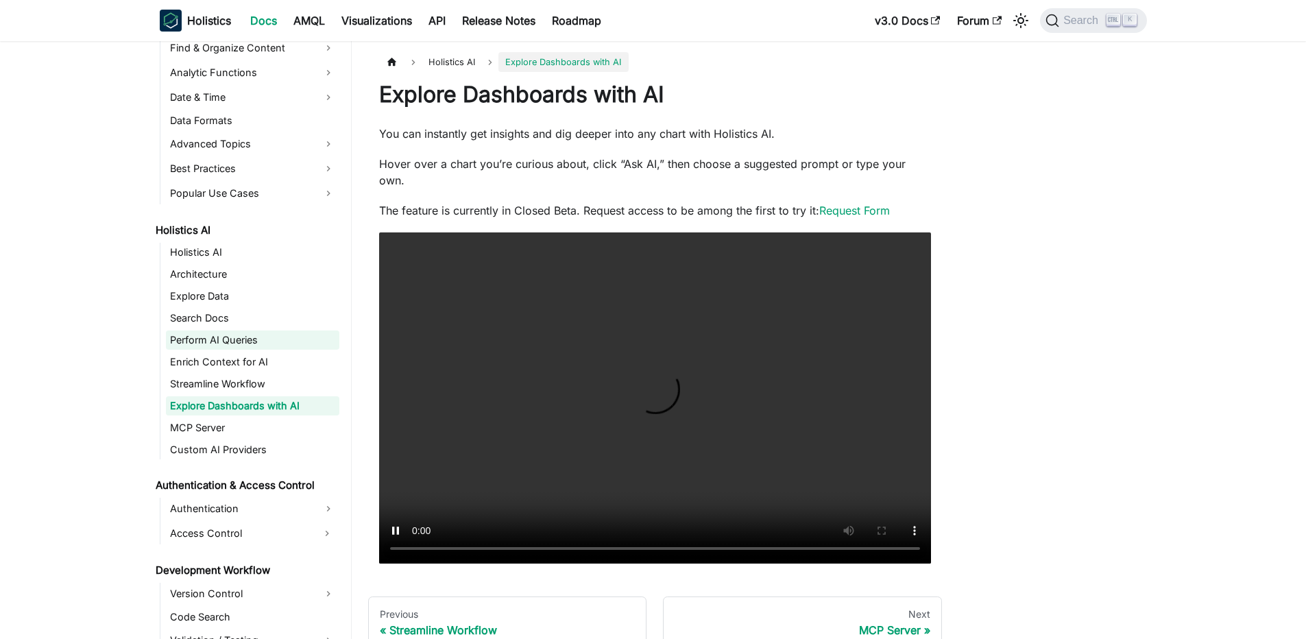
click at [264, 336] on link "Perform AI Queries" at bounding box center [252, 339] width 173 height 19
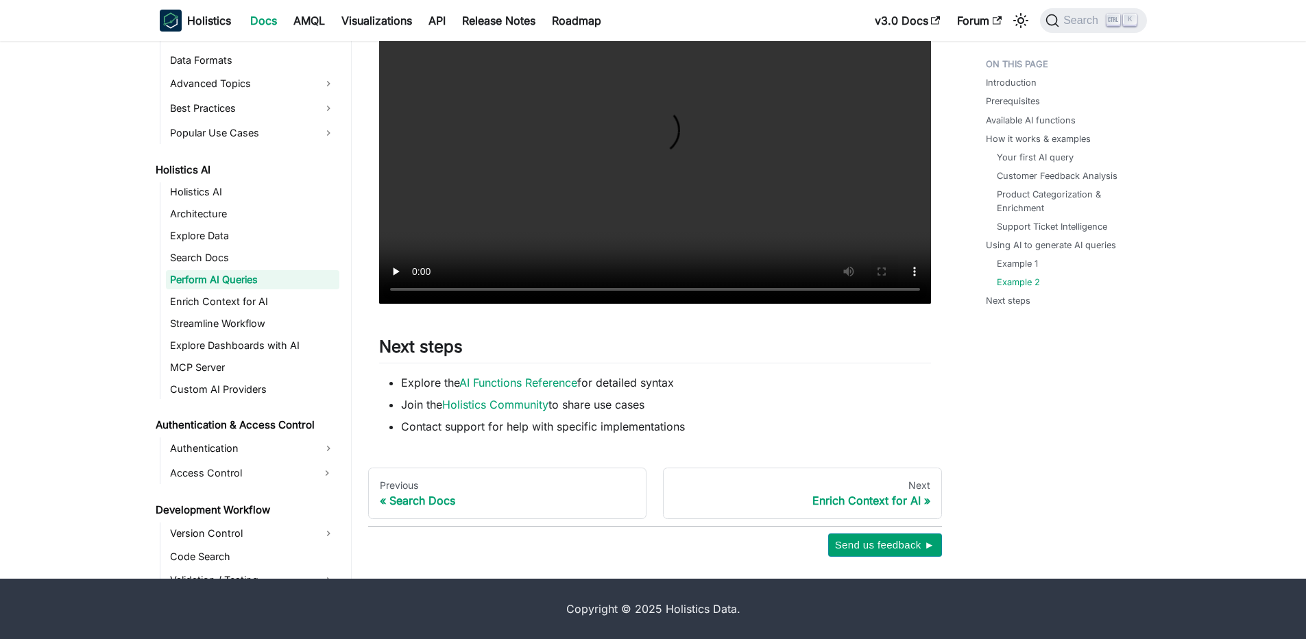
scroll to position [5627, 0]
click at [238, 307] on link "Enrich Context for AI" at bounding box center [252, 301] width 173 height 19
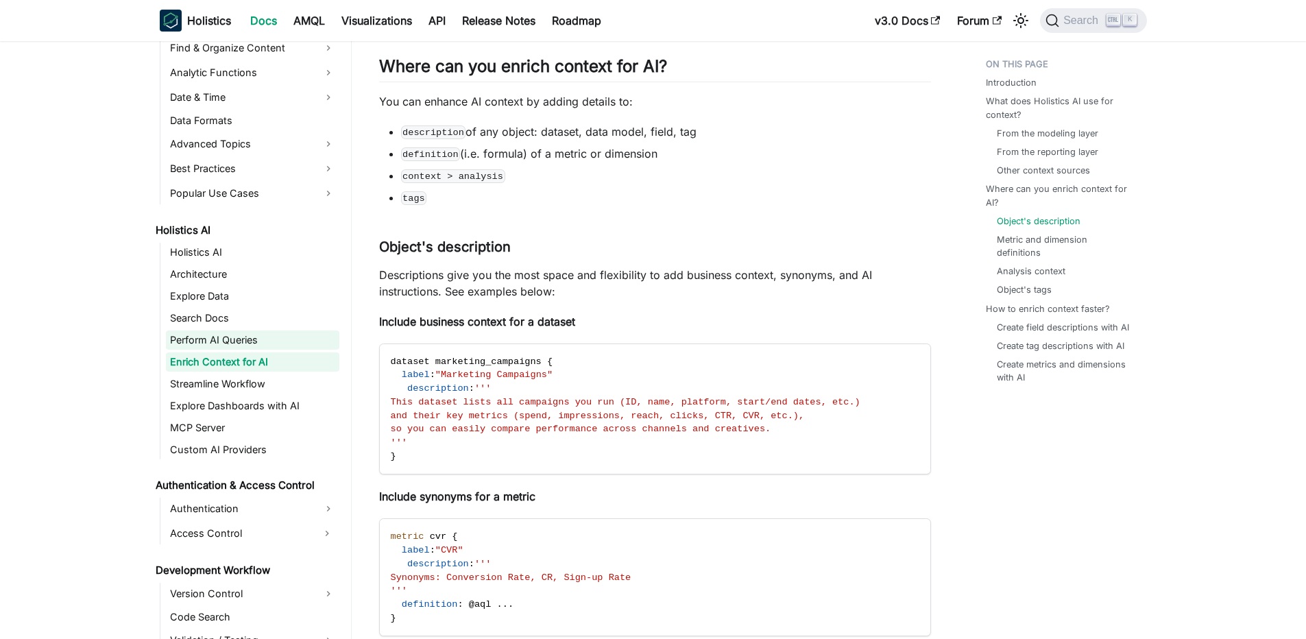
scroll to position [1234, 0]
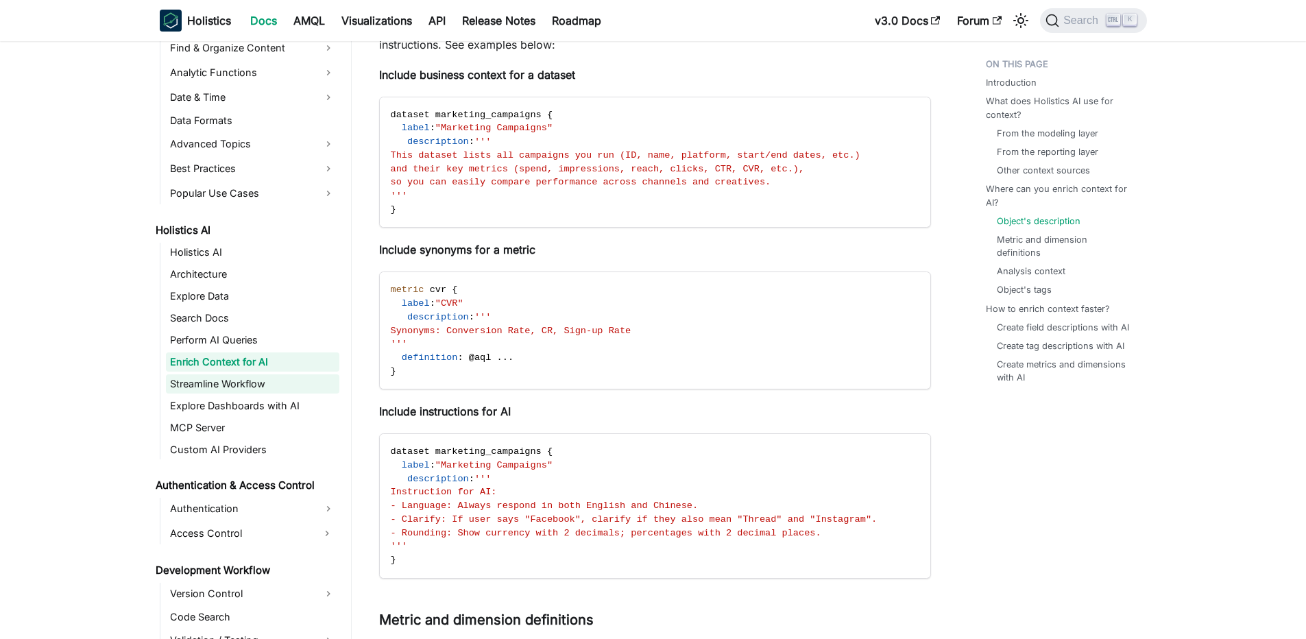
click at [237, 384] on link "Streamline Workflow" at bounding box center [252, 383] width 173 height 19
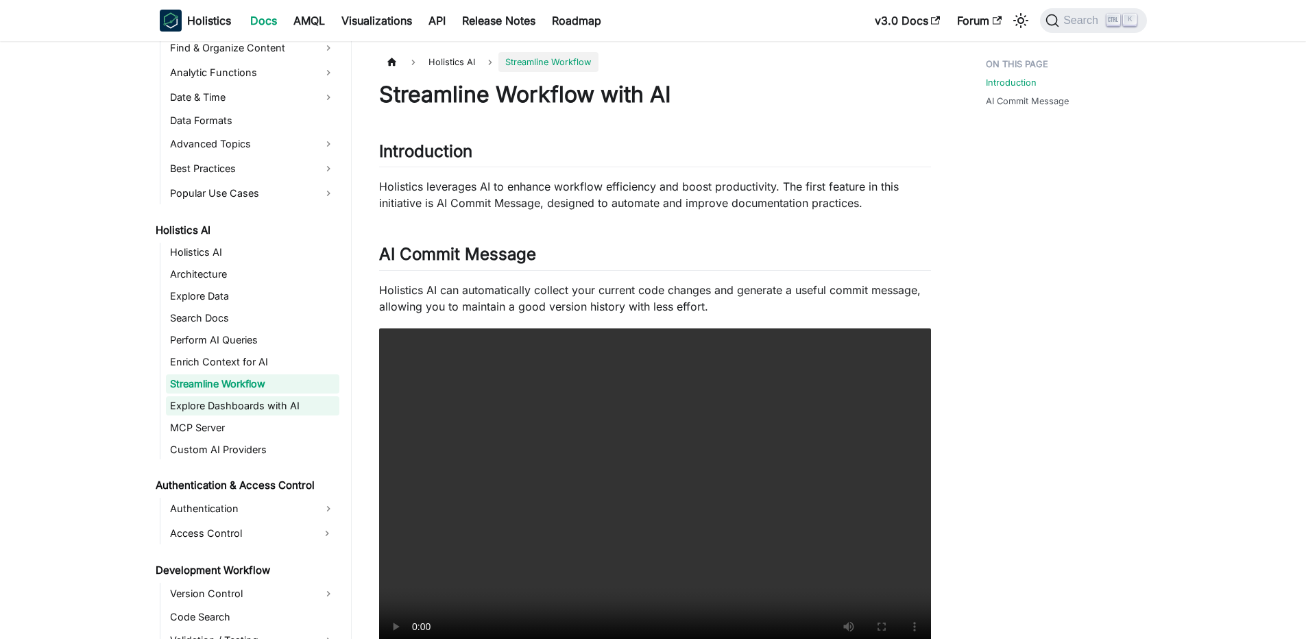
click at [225, 406] on link "Explore Dashboards with AI" at bounding box center [252, 405] width 173 height 19
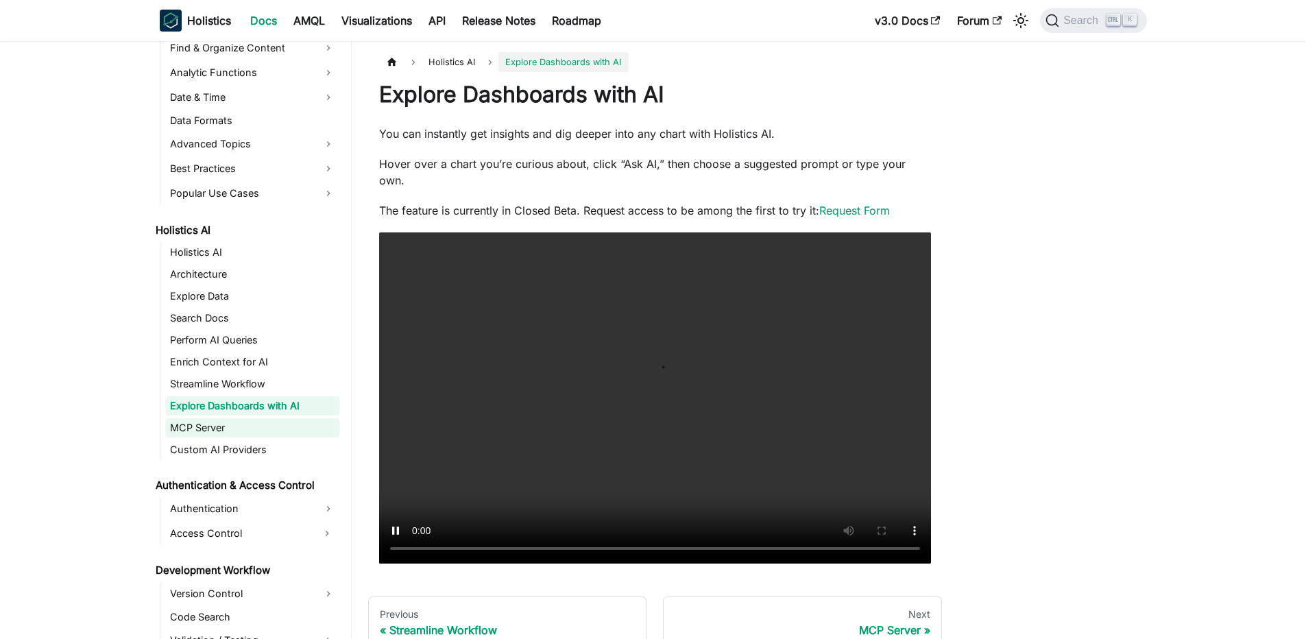
click at [215, 426] on link "MCP Server" at bounding box center [252, 427] width 173 height 19
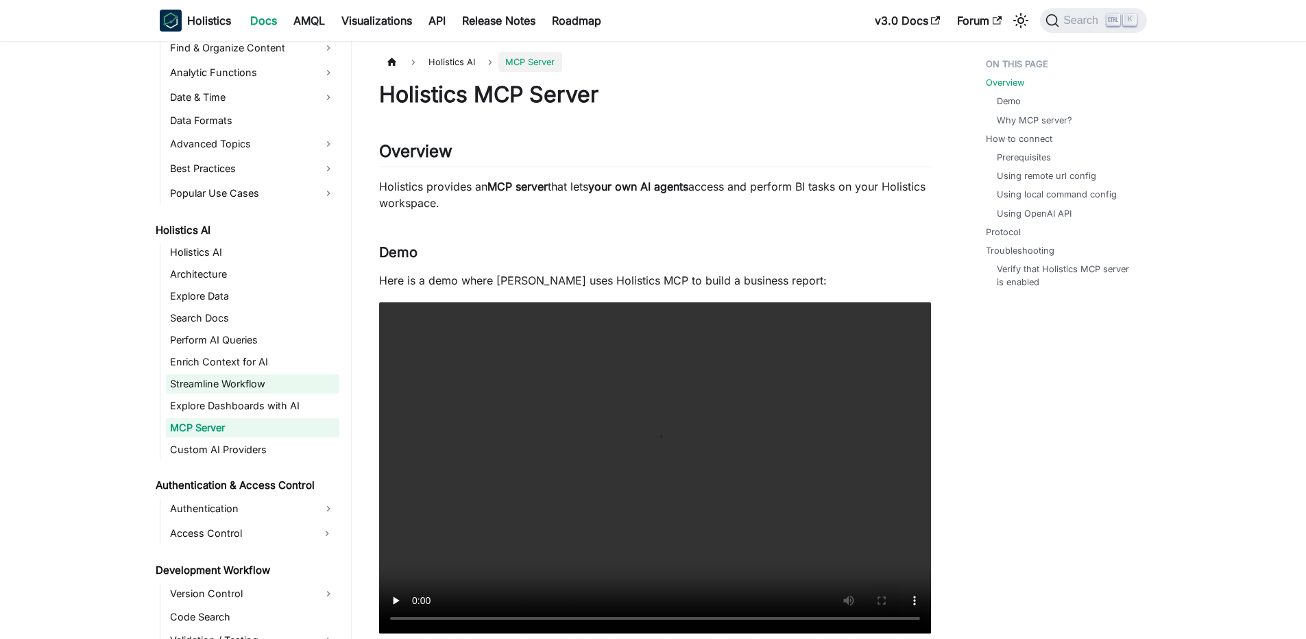
click at [217, 385] on link "Streamline Workflow" at bounding box center [252, 383] width 173 height 19
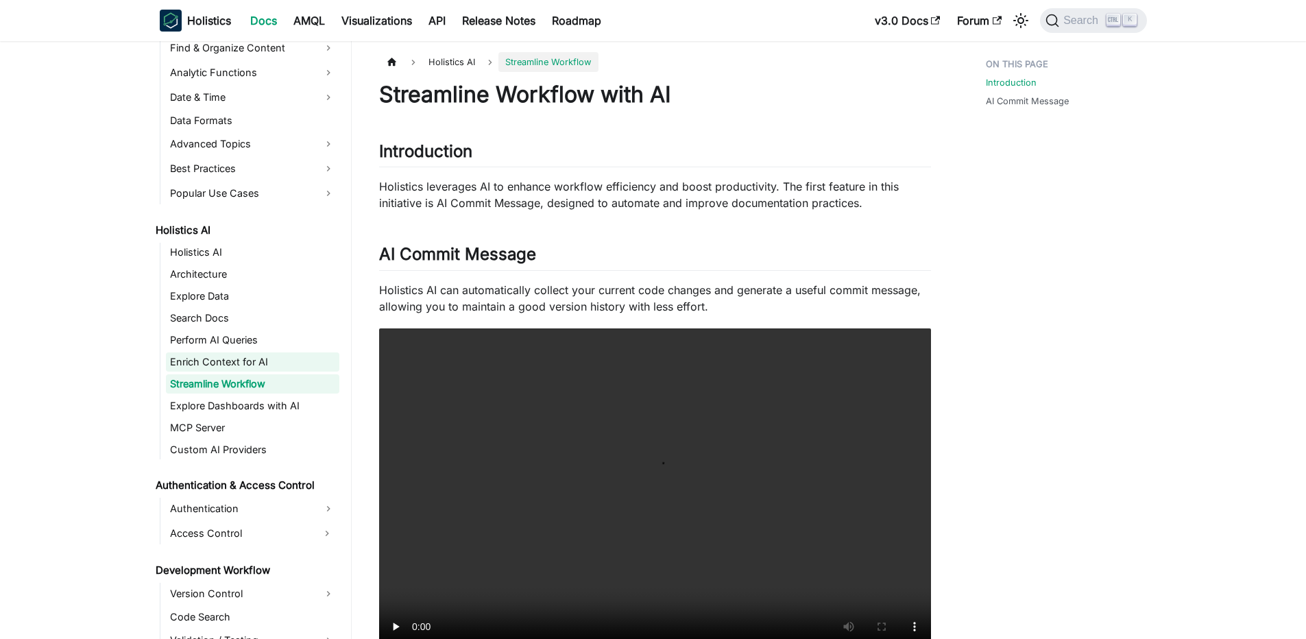
click at [231, 357] on link "Enrich Context for AI" at bounding box center [252, 361] width 173 height 19
